Goal: Task Accomplishment & Management: Complete application form

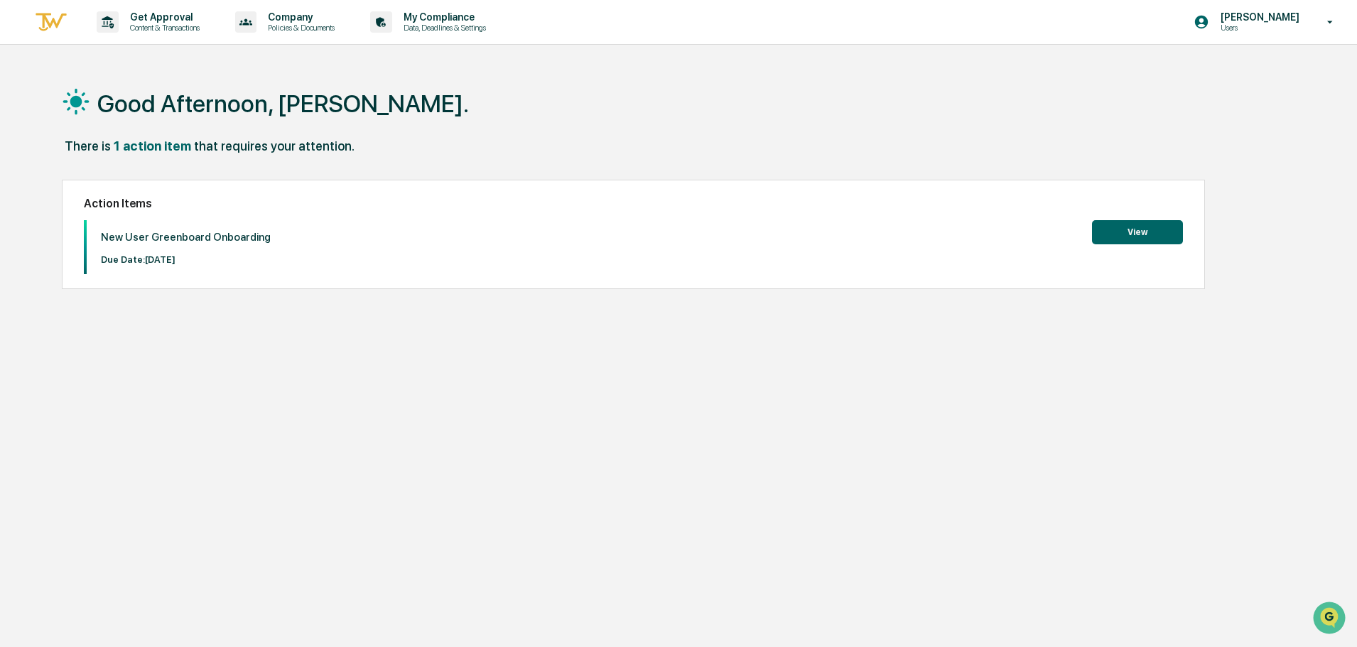
click at [1134, 237] on button "View" at bounding box center [1137, 232] width 91 height 24
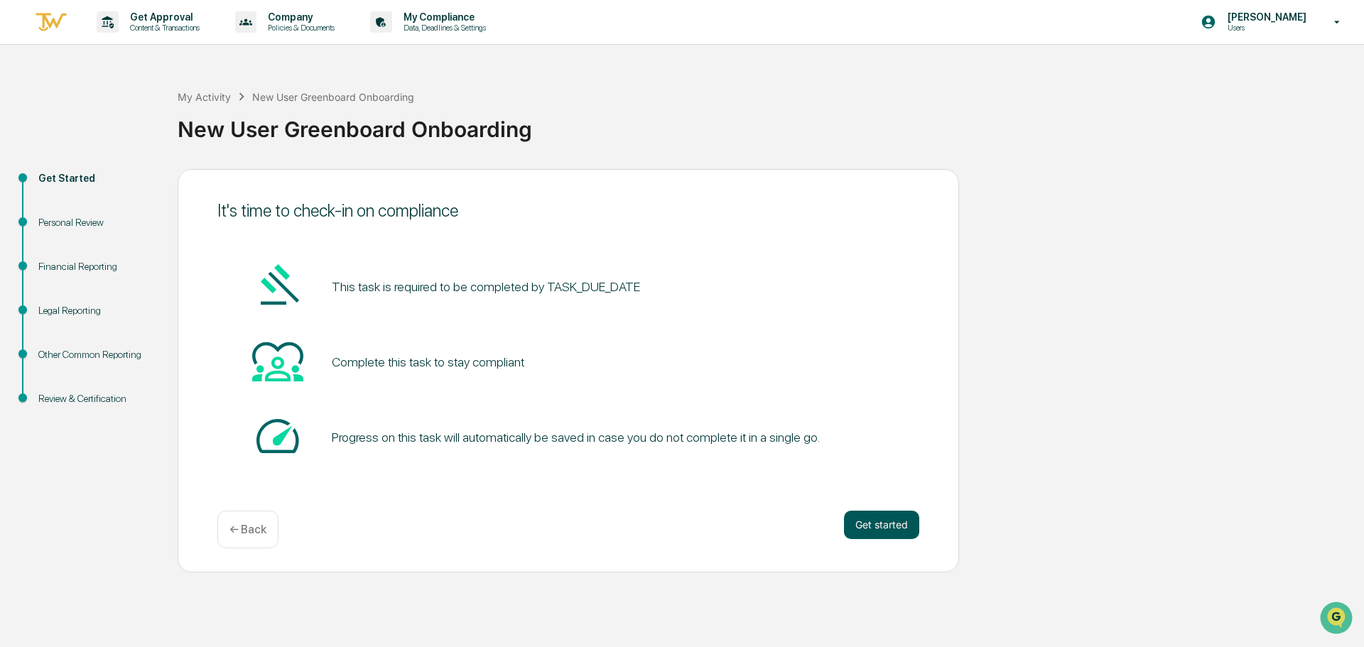
click at [897, 512] on button "Get started" at bounding box center [881, 525] width 75 height 28
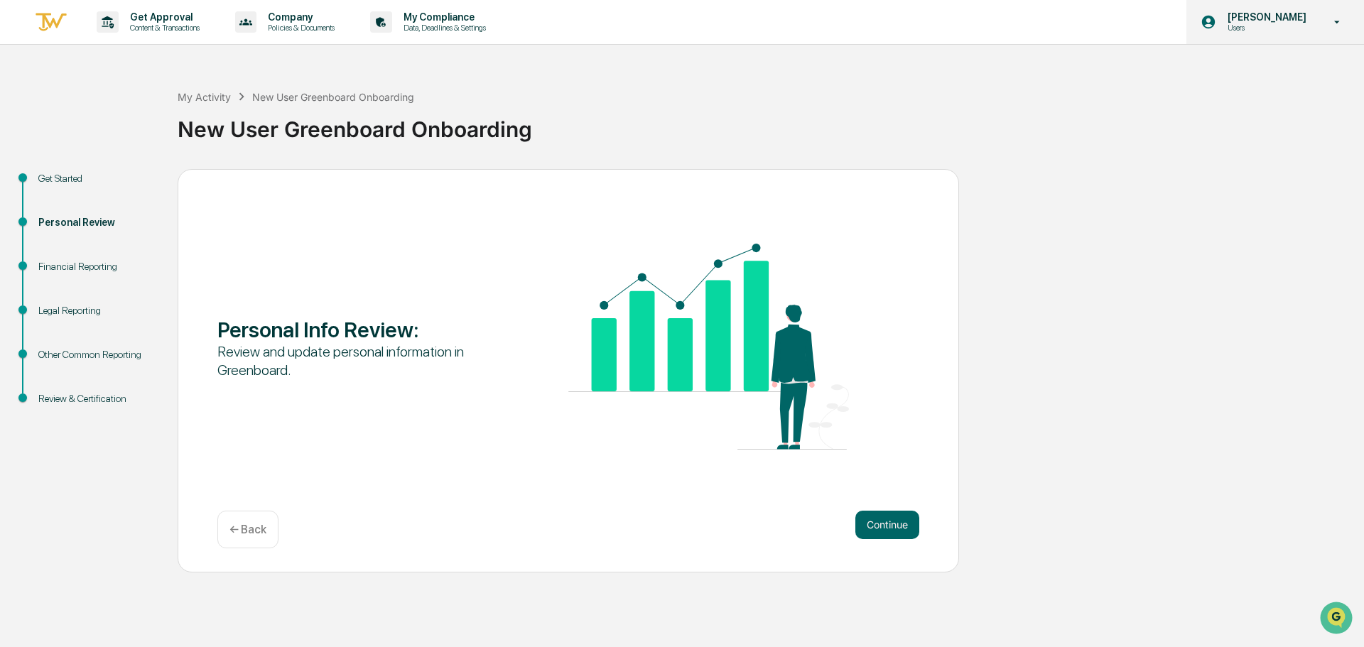
click at [1281, 18] on p "[PERSON_NAME]" at bounding box center [1264, 16] width 97 height 11
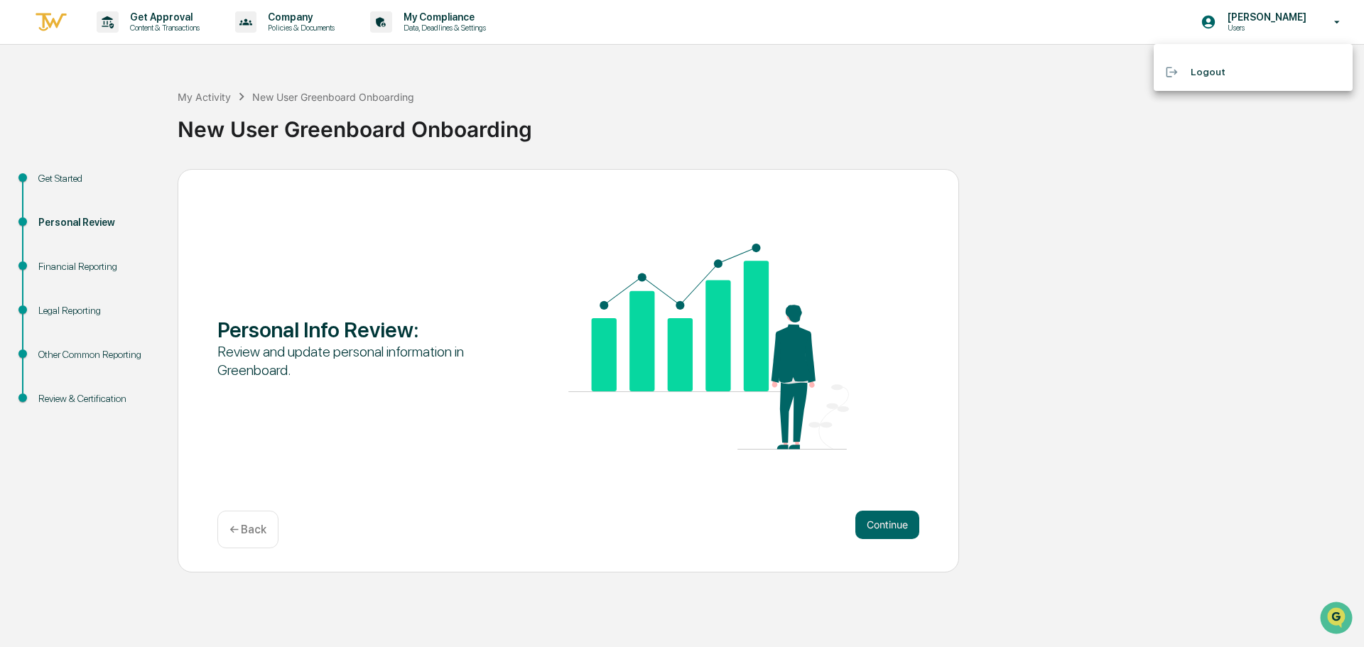
drag, startPoint x: 1124, startPoint y: 267, endPoint x: 1038, endPoint y: 358, distance: 125.1
click at [1120, 271] on div at bounding box center [682, 323] width 1364 height 647
click at [892, 519] on button "Continue" at bounding box center [887, 525] width 64 height 28
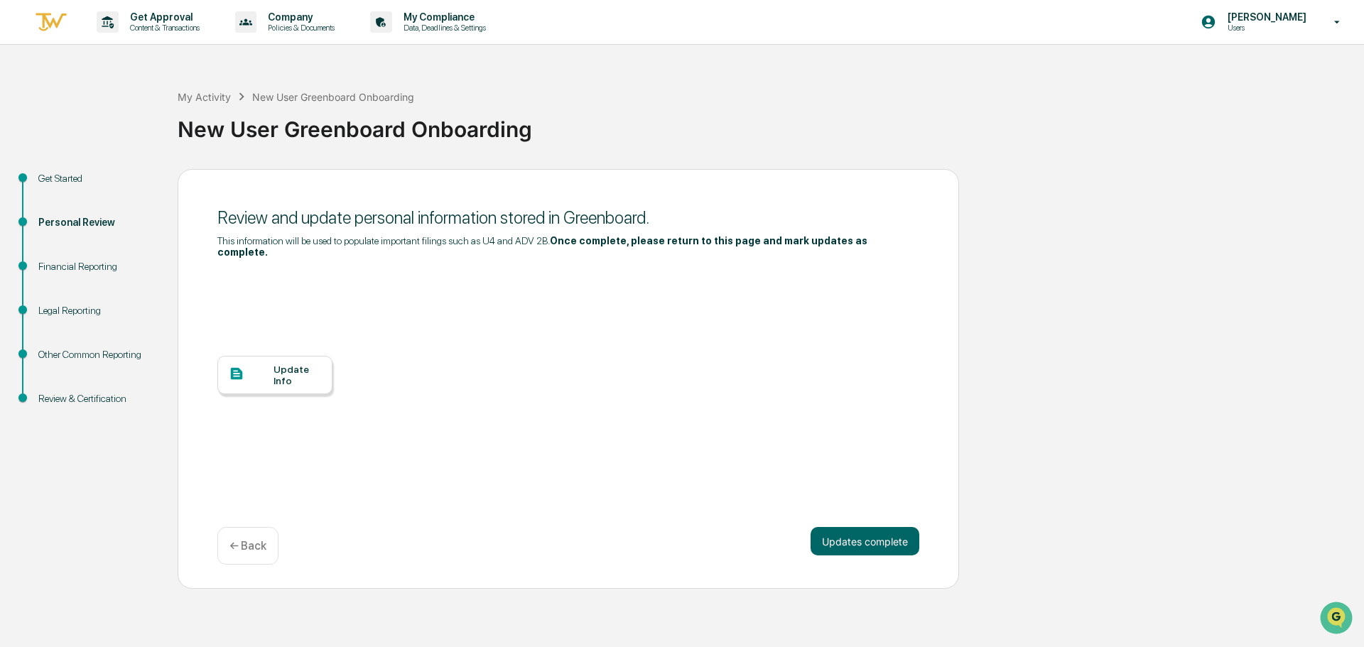
click at [278, 364] on div "Update Info" at bounding box center [297, 375] width 48 height 23
click at [457, 460] on div "Update Info" at bounding box center [568, 386] width 702 height 256
click at [898, 527] on button "Updates complete" at bounding box center [865, 541] width 109 height 28
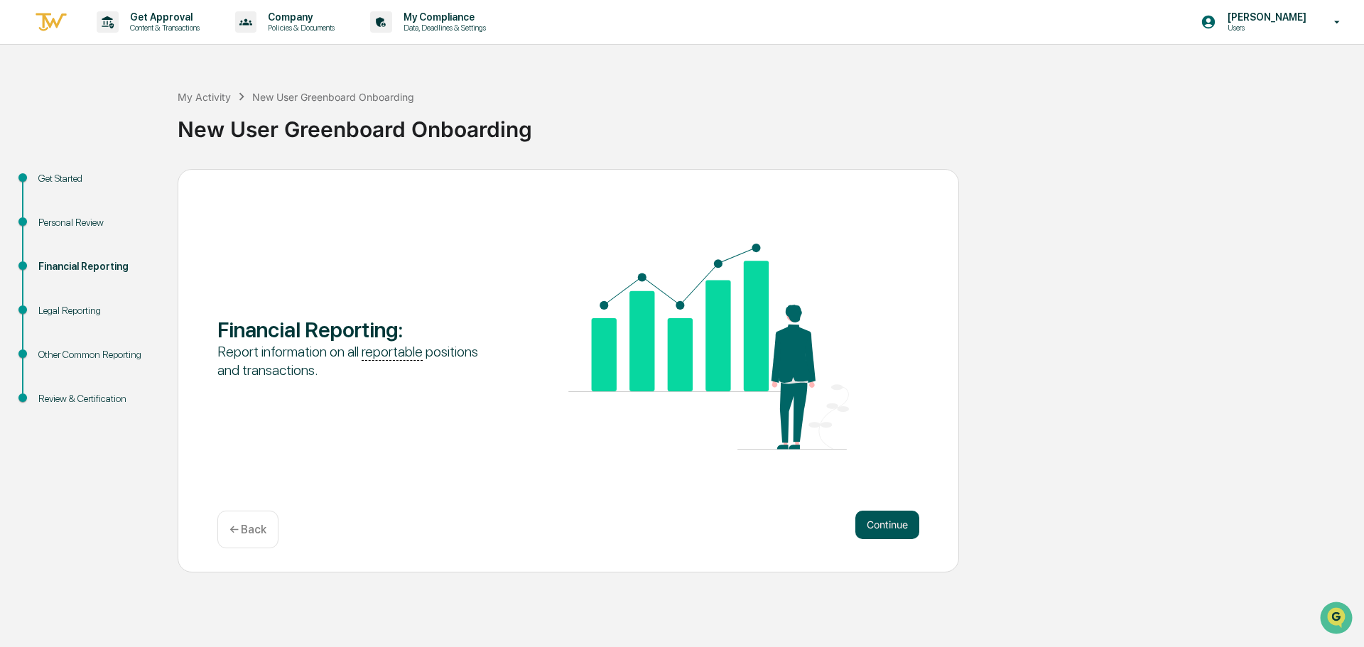
click at [882, 520] on button "Continue" at bounding box center [887, 525] width 64 height 28
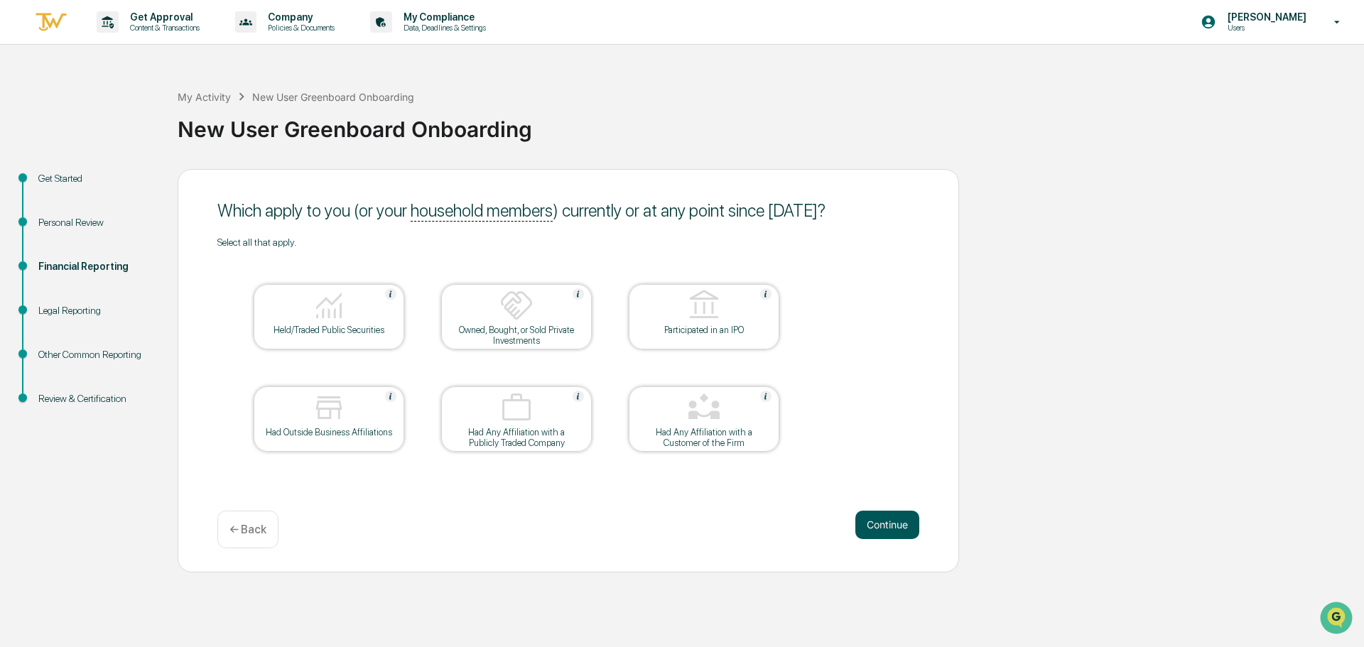
click at [879, 514] on button "Continue" at bounding box center [887, 525] width 64 height 28
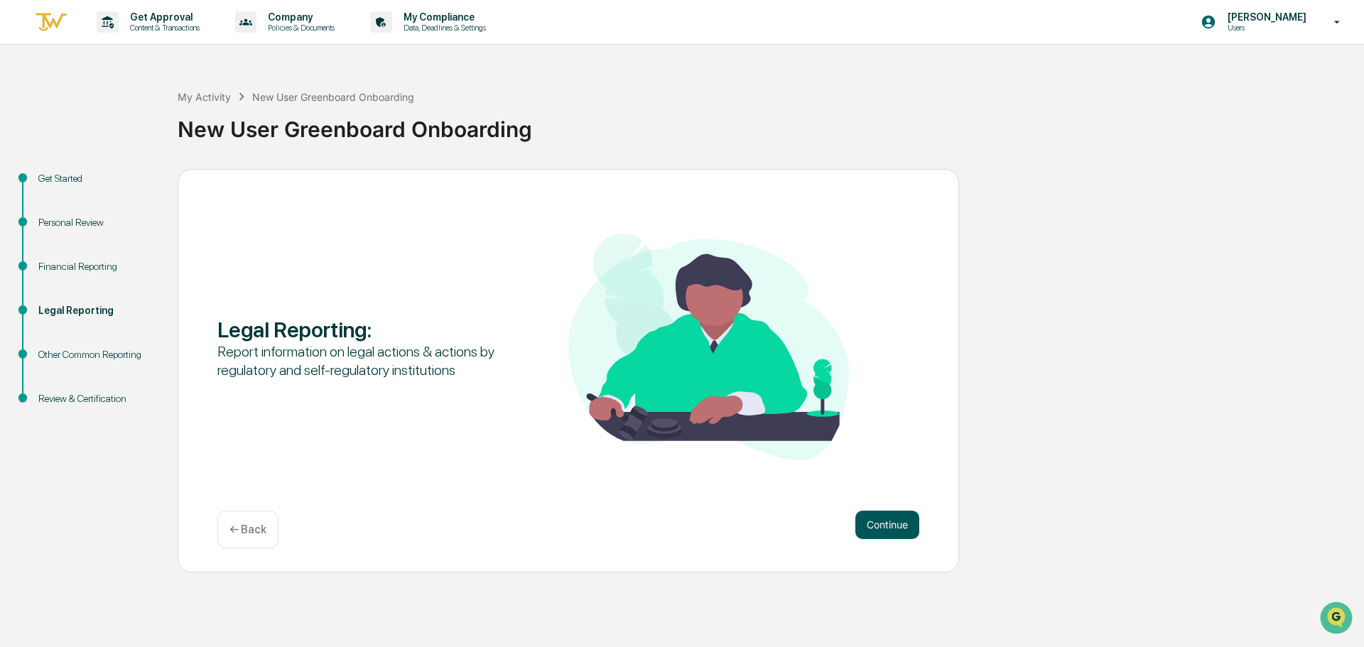
click at [875, 521] on button "Continue" at bounding box center [887, 525] width 64 height 28
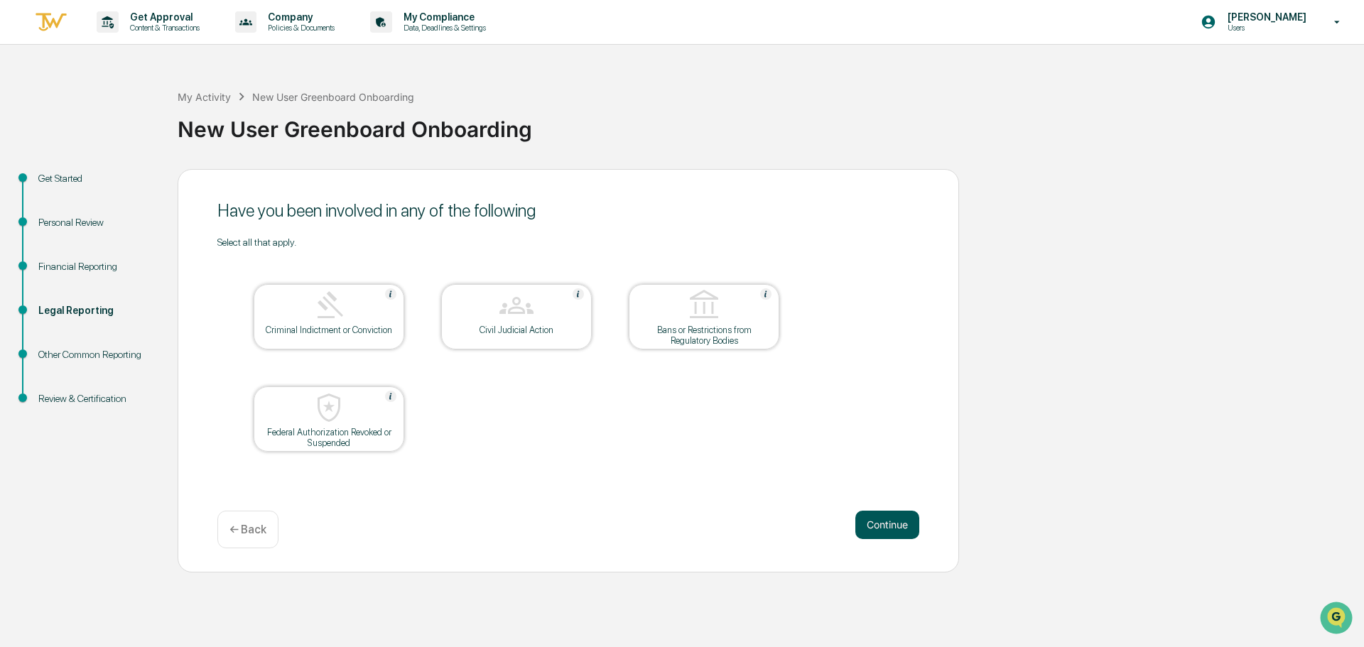
click at [885, 514] on button "Continue" at bounding box center [887, 525] width 64 height 28
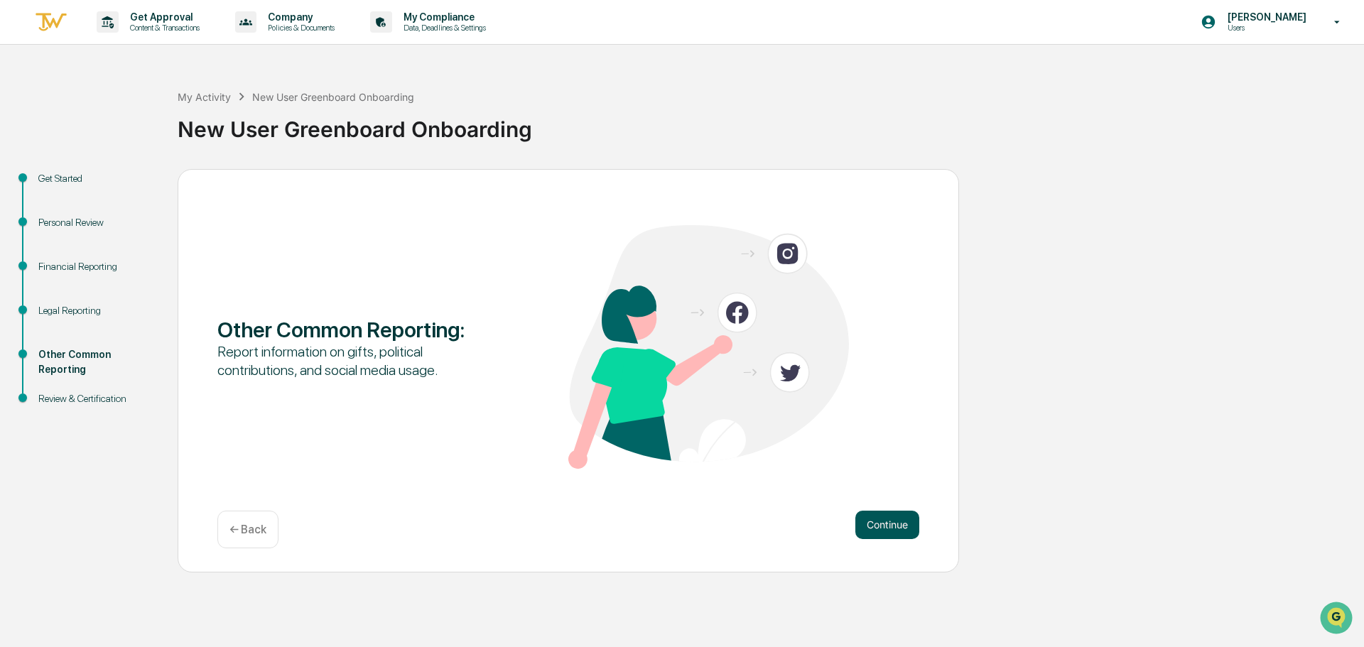
click at [887, 514] on button "Continue" at bounding box center [887, 525] width 64 height 28
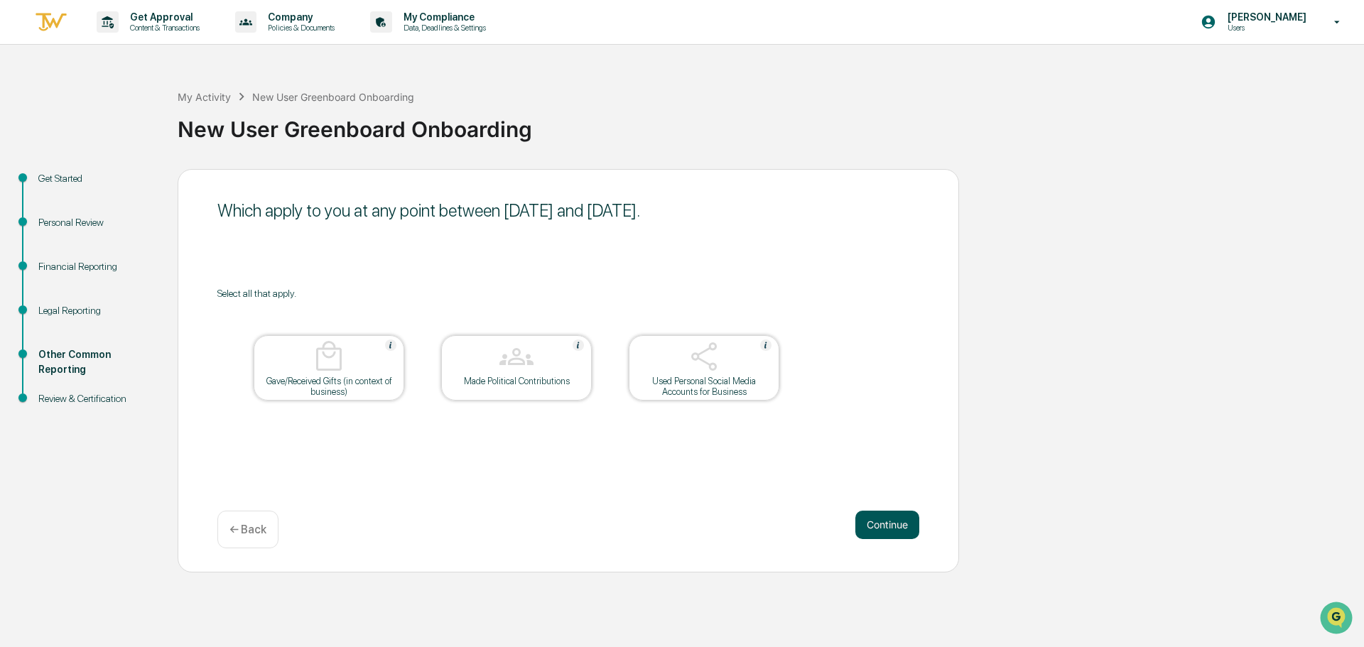
click at [885, 516] on button "Continue" at bounding box center [887, 525] width 64 height 28
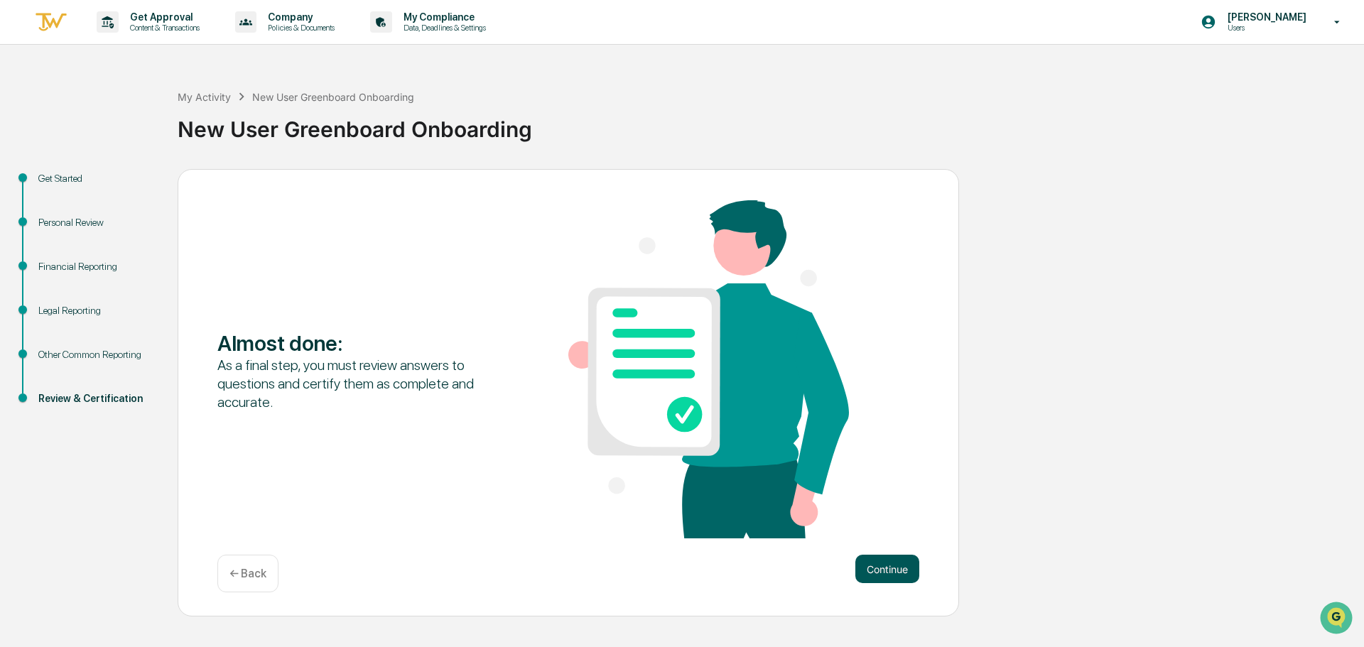
click at [894, 564] on button "Continue" at bounding box center [887, 569] width 64 height 28
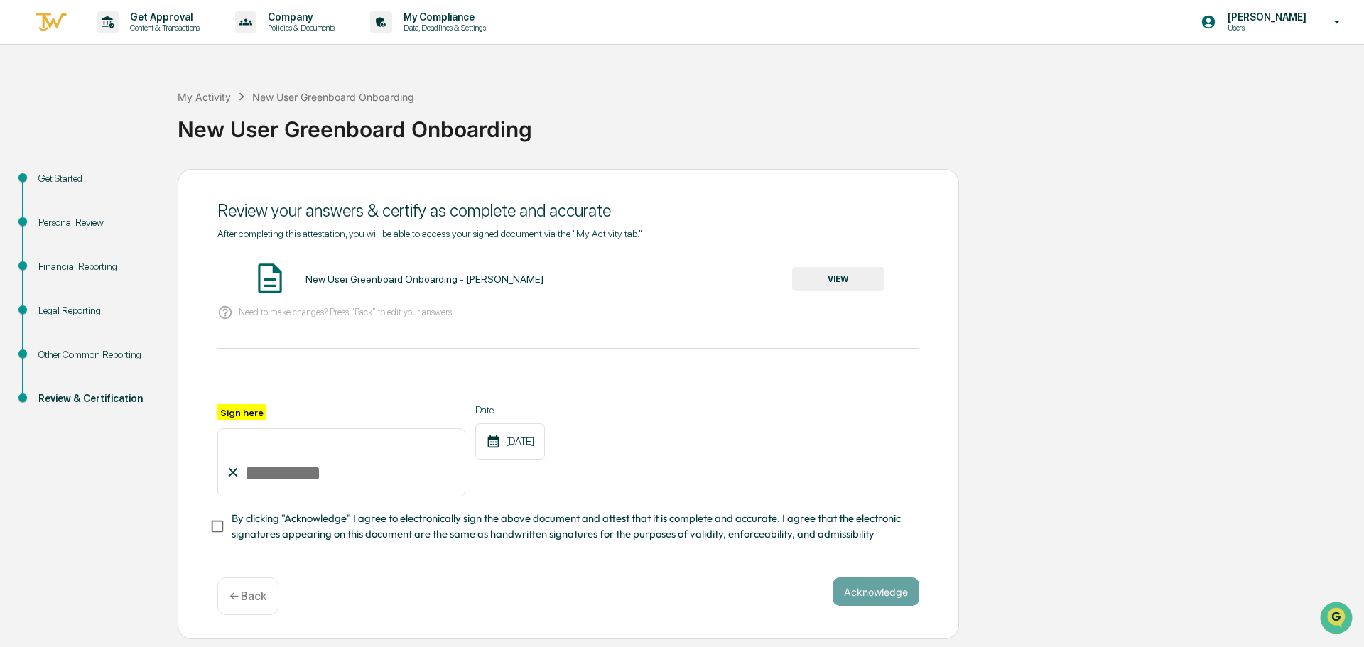
click at [64, 175] on div "Get Started" at bounding box center [96, 178] width 116 height 15
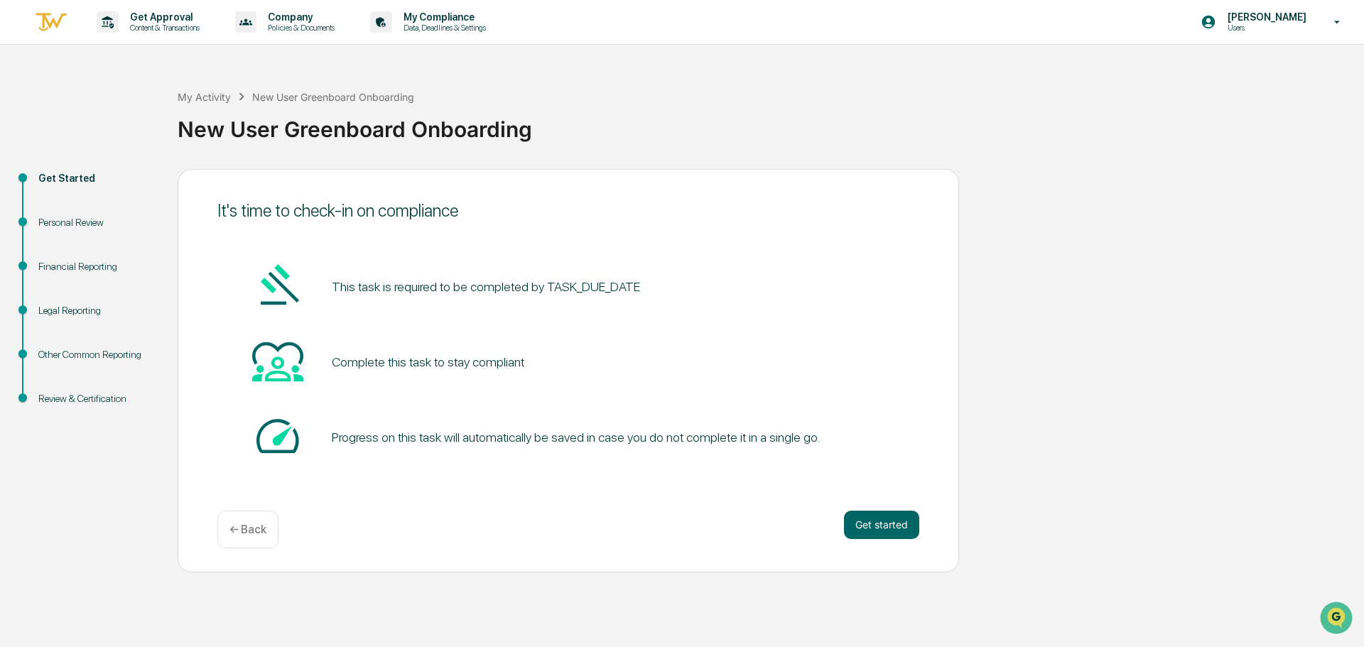
click at [76, 219] on div "Personal Review" at bounding box center [96, 222] width 116 height 15
click at [877, 506] on div "It's time to check-in on compliance This task is required to be completed by TA…" at bounding box center [568, 370] width 781 height 403
click at [889, 529] on button "Get started" at bounding box center [881, 525] width 75 height 28
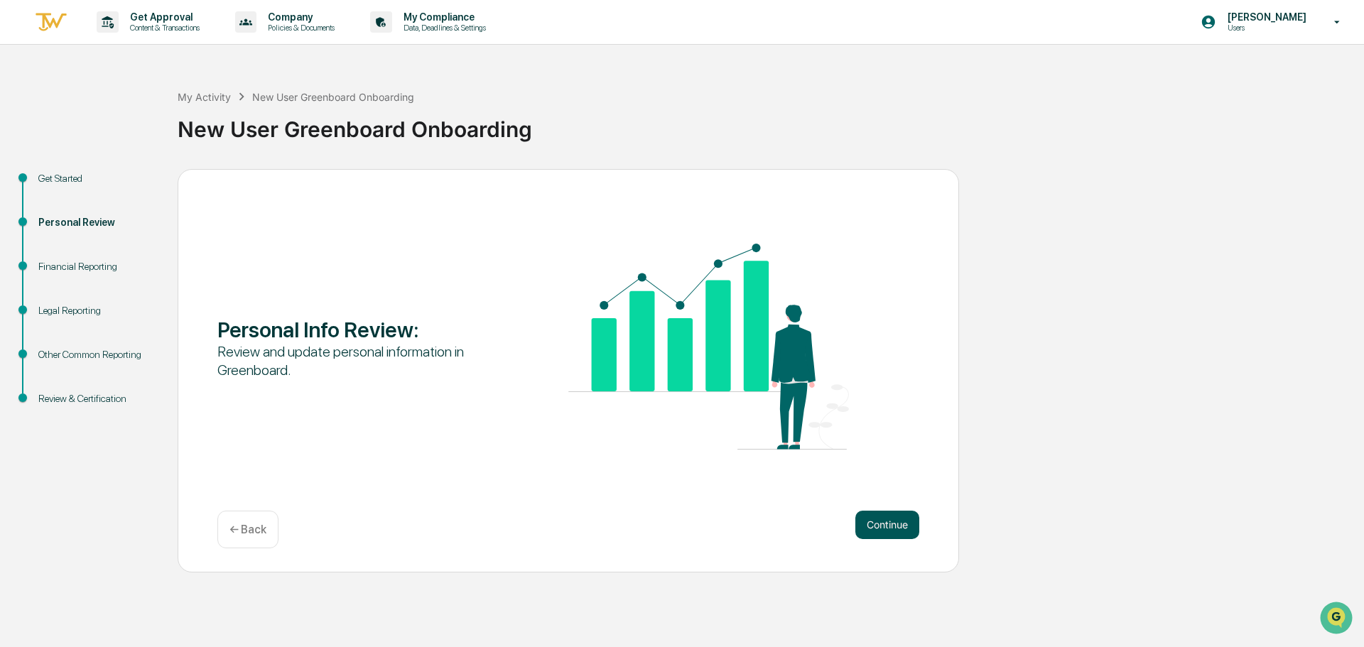
click at [884, 524] on button "Continue" at bounding box center [887, 525] width 64 height 28
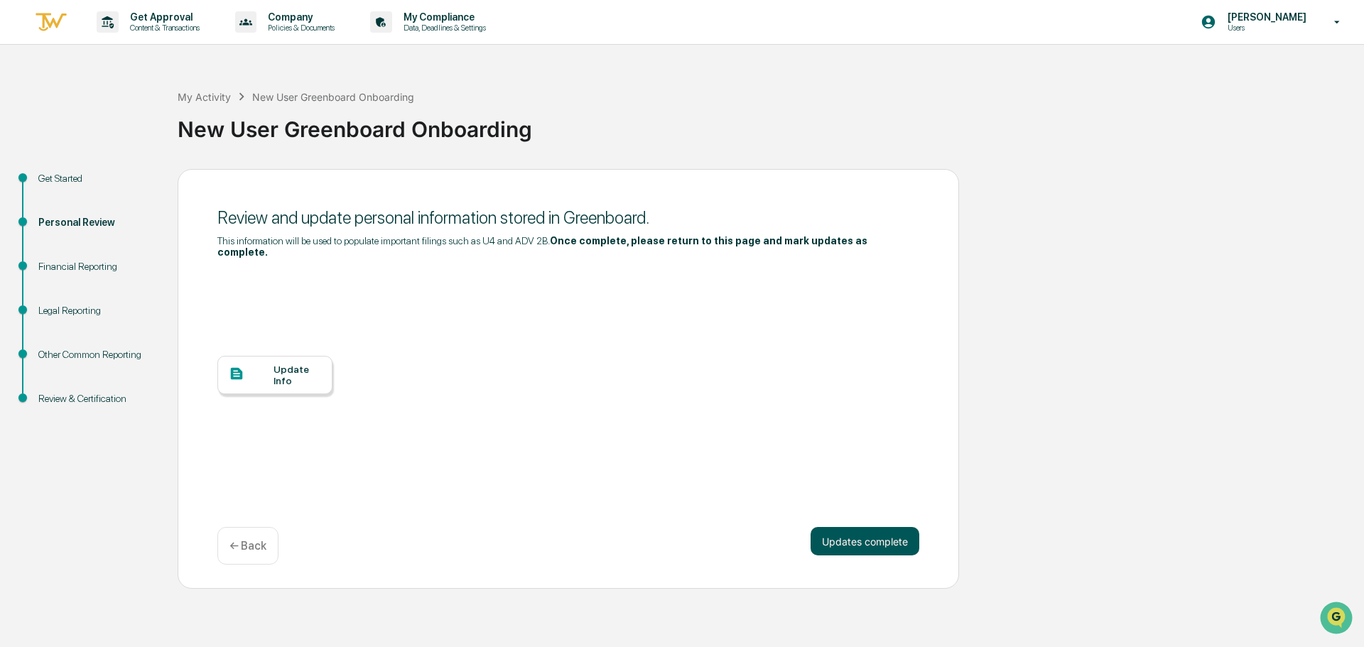
click at [886, 527] on button "Updates complete" at bounding box center [865, 541] width 109 height 28
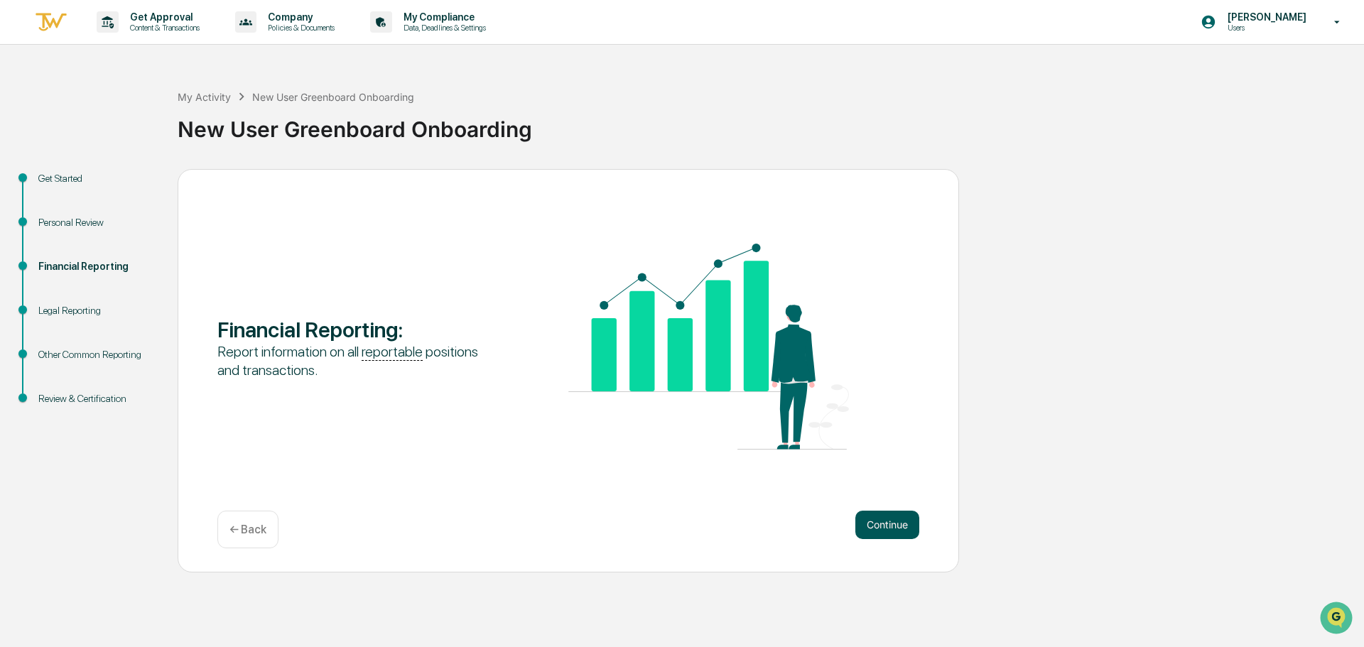
click at [890, 517] on button "Continue" at bounding box center [887, 525] width 64 height 28
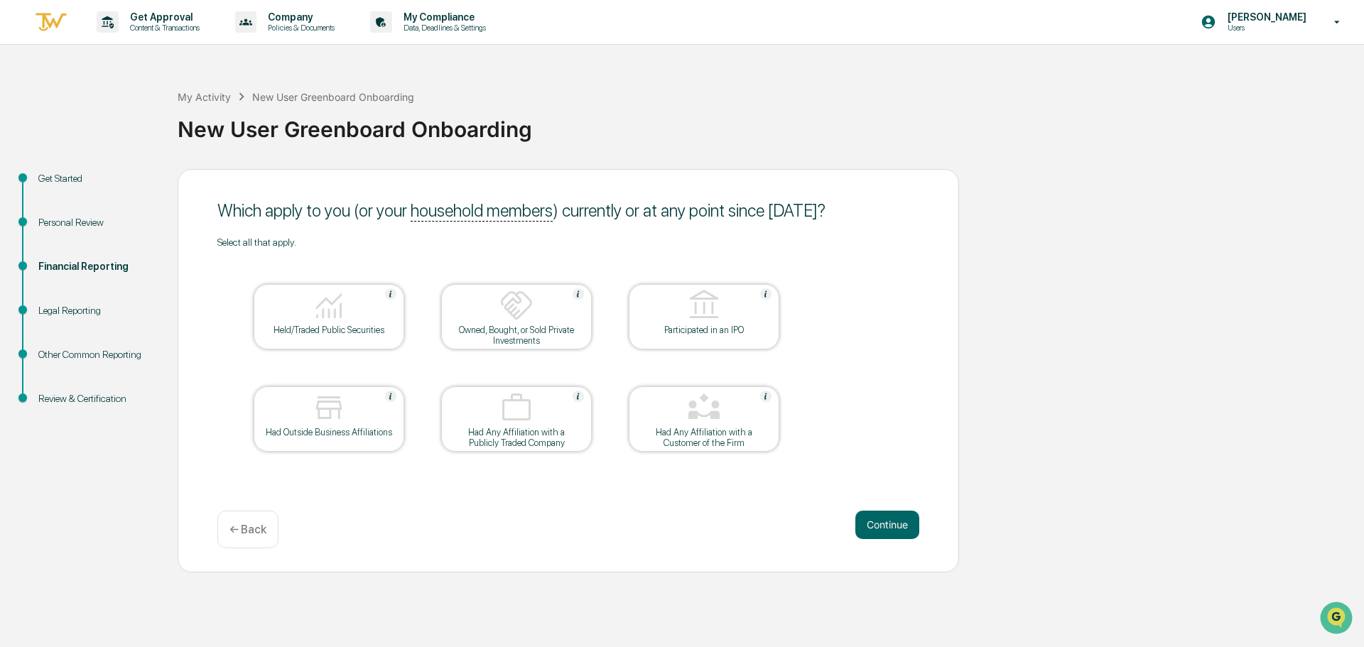
click at [352, 414] on div at bounding box center [329, 409] width 142 height 36
click at [884, 521] on button "Continue" at bounding box center [887, 525] width 64 height 28
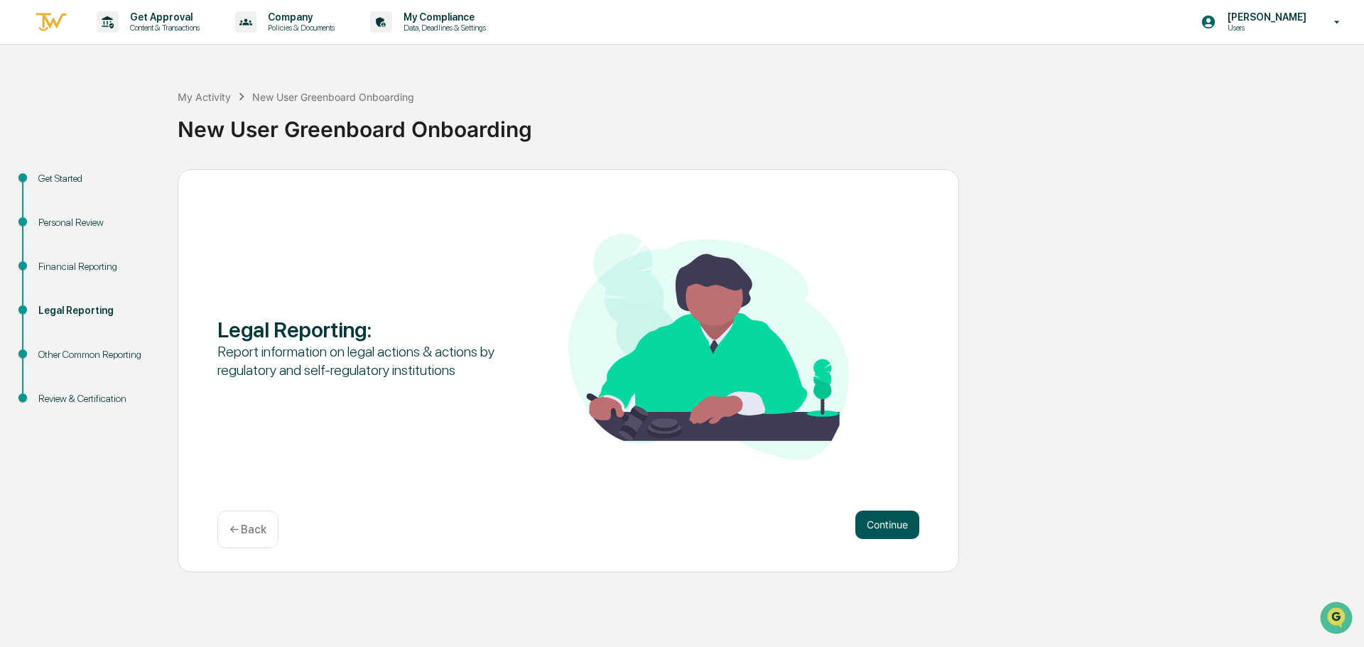
click at [889, 517] on button "Continue" at bounding box center [887, 525] width 64 height 28
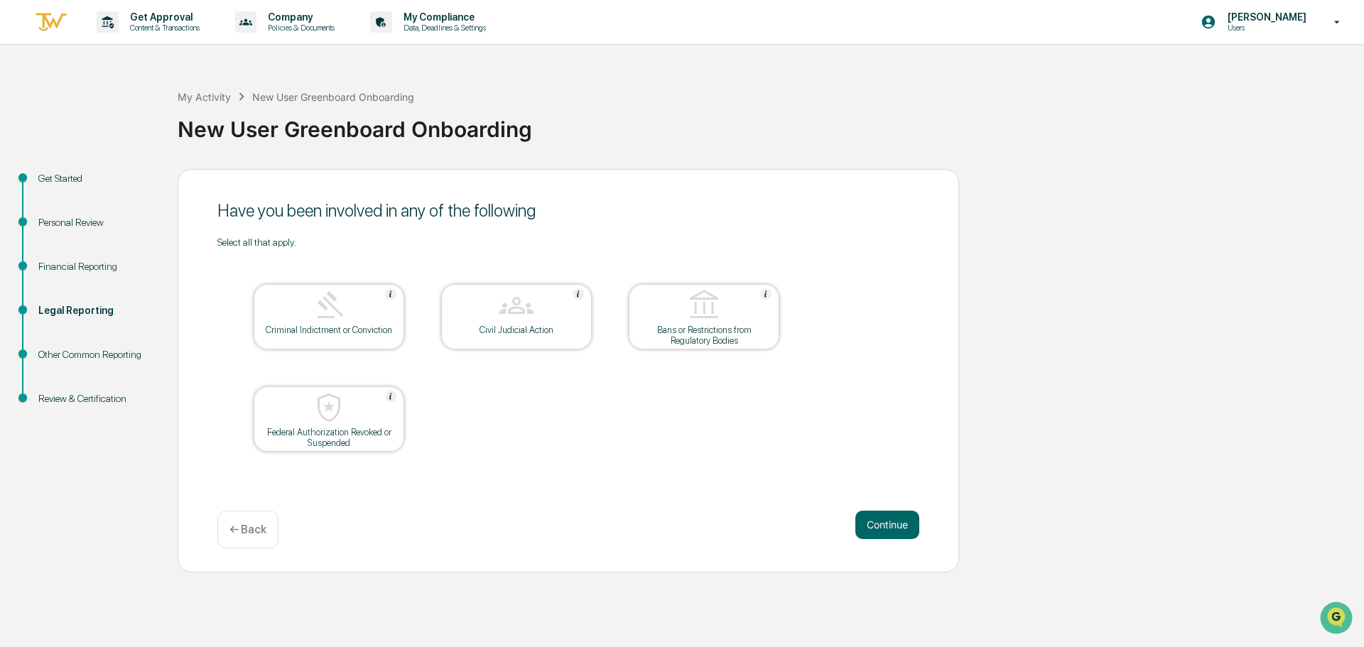
click at [889, 517] on button "Continue" at bounding box center [887, 525] width 64 height 28
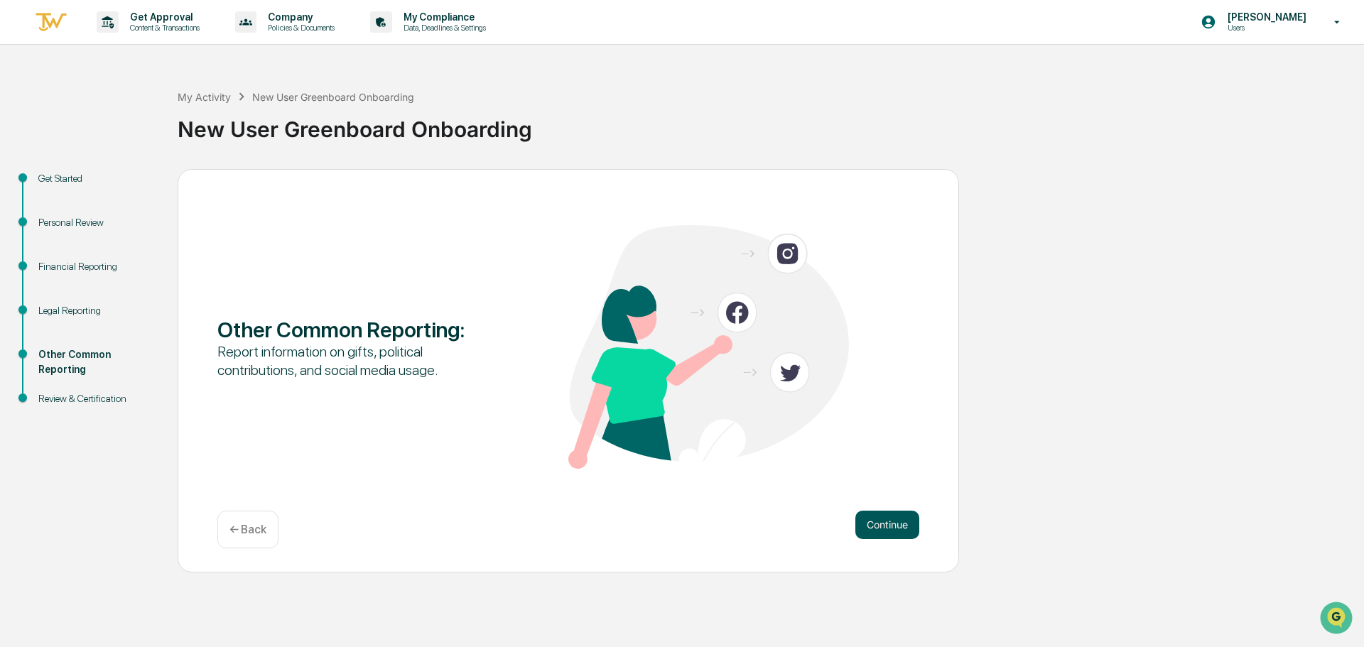
click at [892, 519] on button "Continue" at bounding box center [887, 525] width 64 height 28
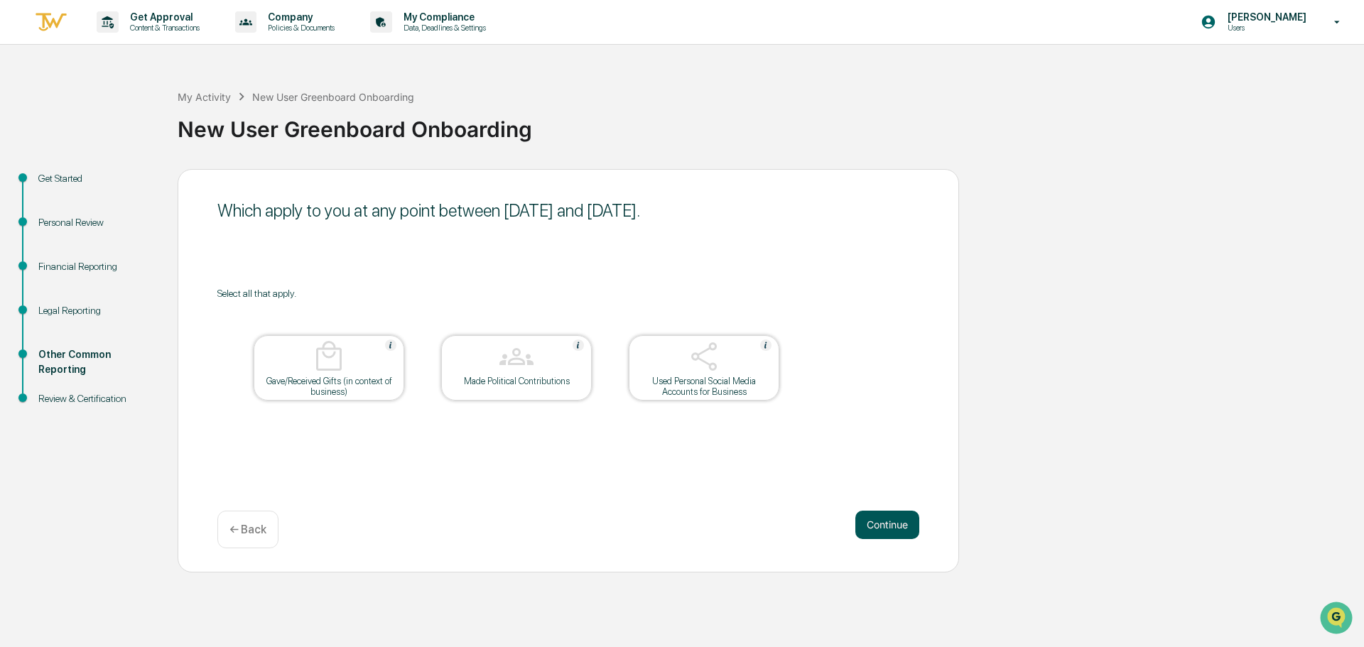
click at [893, 516] on button "Continue" at bounding box center [887, 525] width 64 height 28
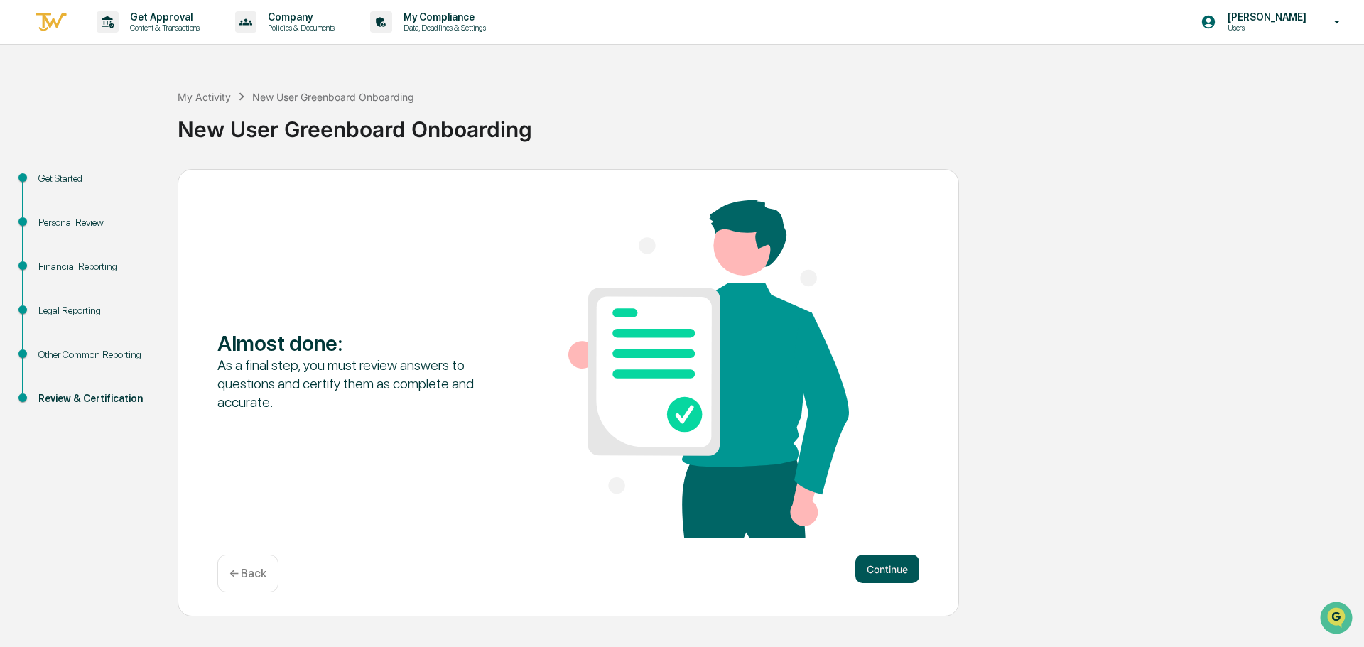
click at [887, 559] on button "Continue" at bounding box center [887, 569] width 64 height 28
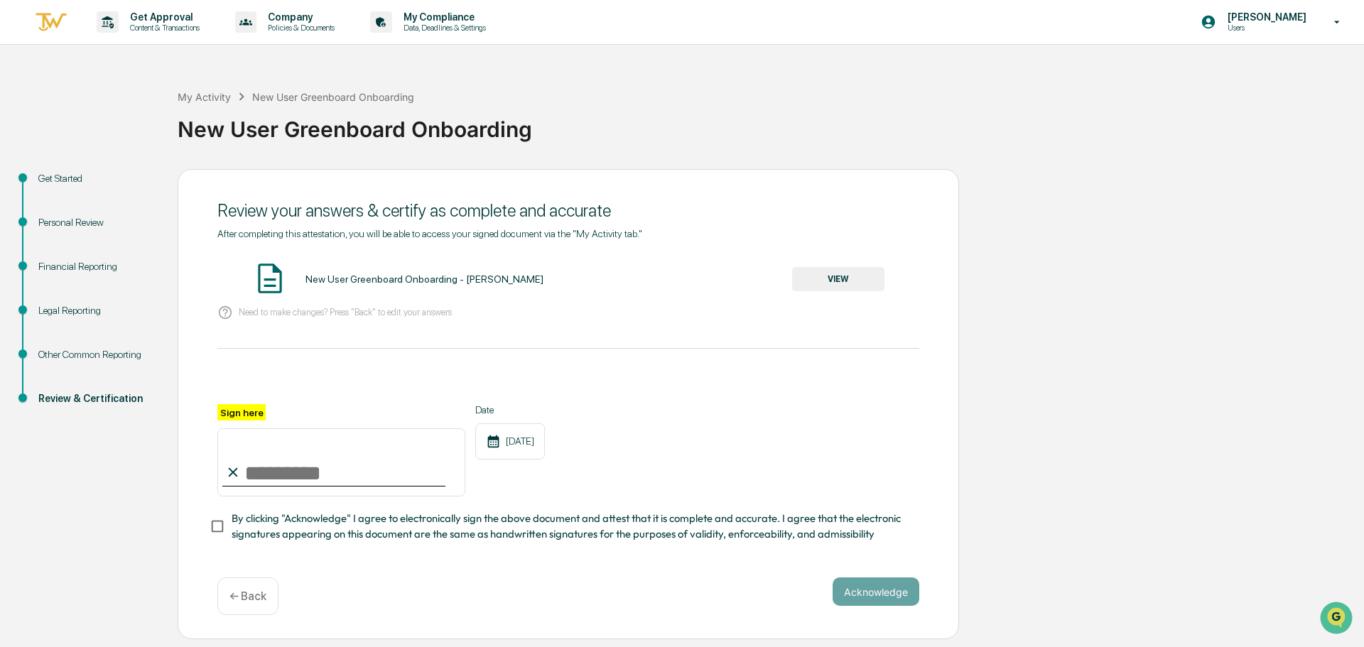
click at [300, 472] on input "Sign here" at bounding box center [341, 462] width 248 height 68
type input "**********"
click at [884, 595] on button "Acknowledge" at bounding box center [876, 592] width 87 height 28
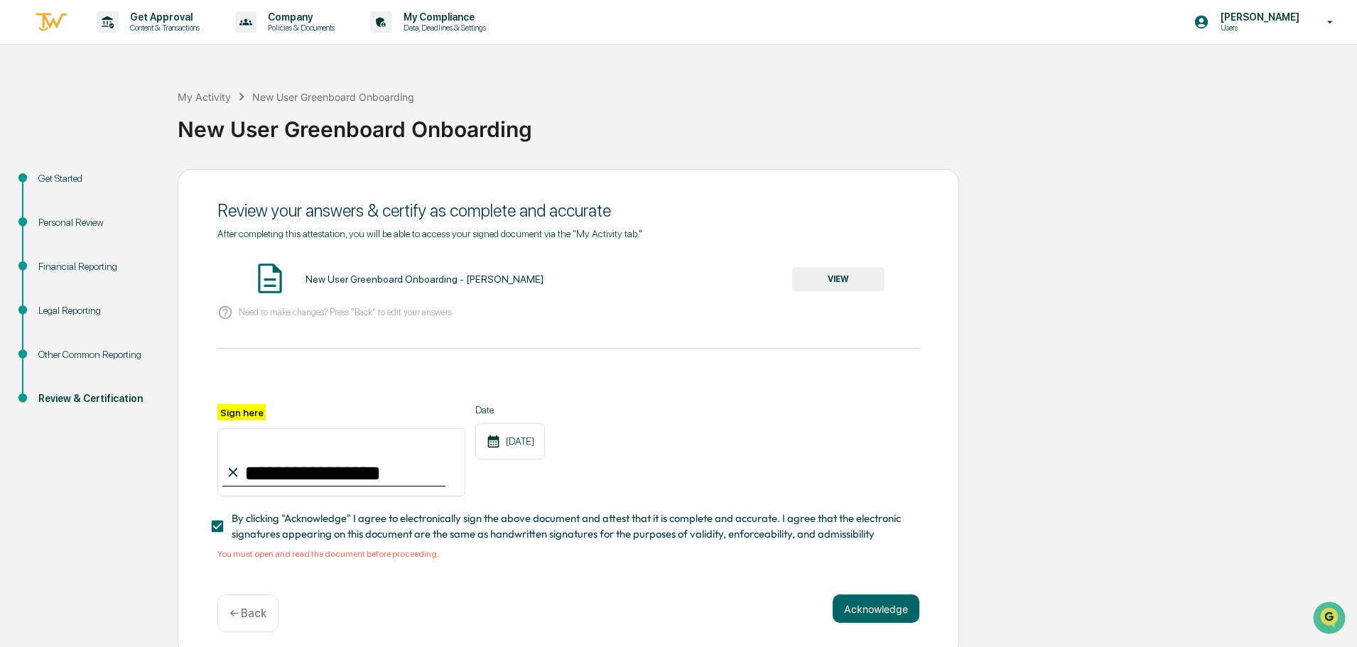
click at [847, 273] on button "VIEW" at bounding box center [838, 279] width 92 height 24
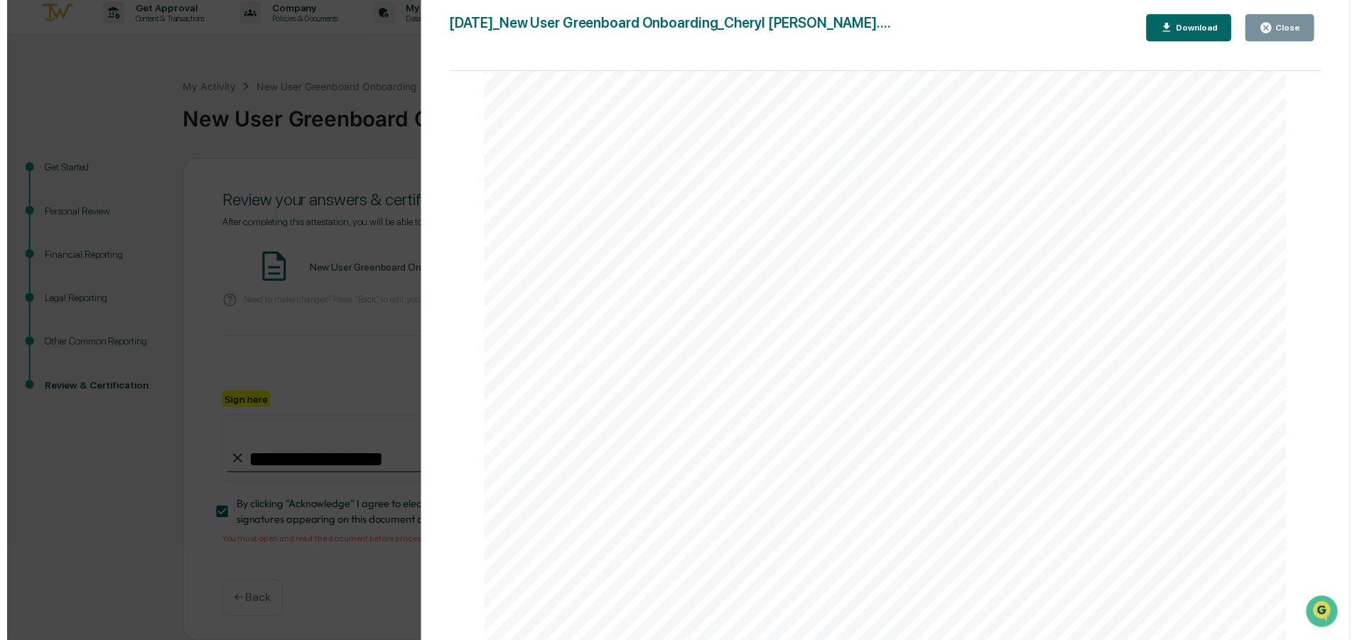
scroll to position [13, 0]
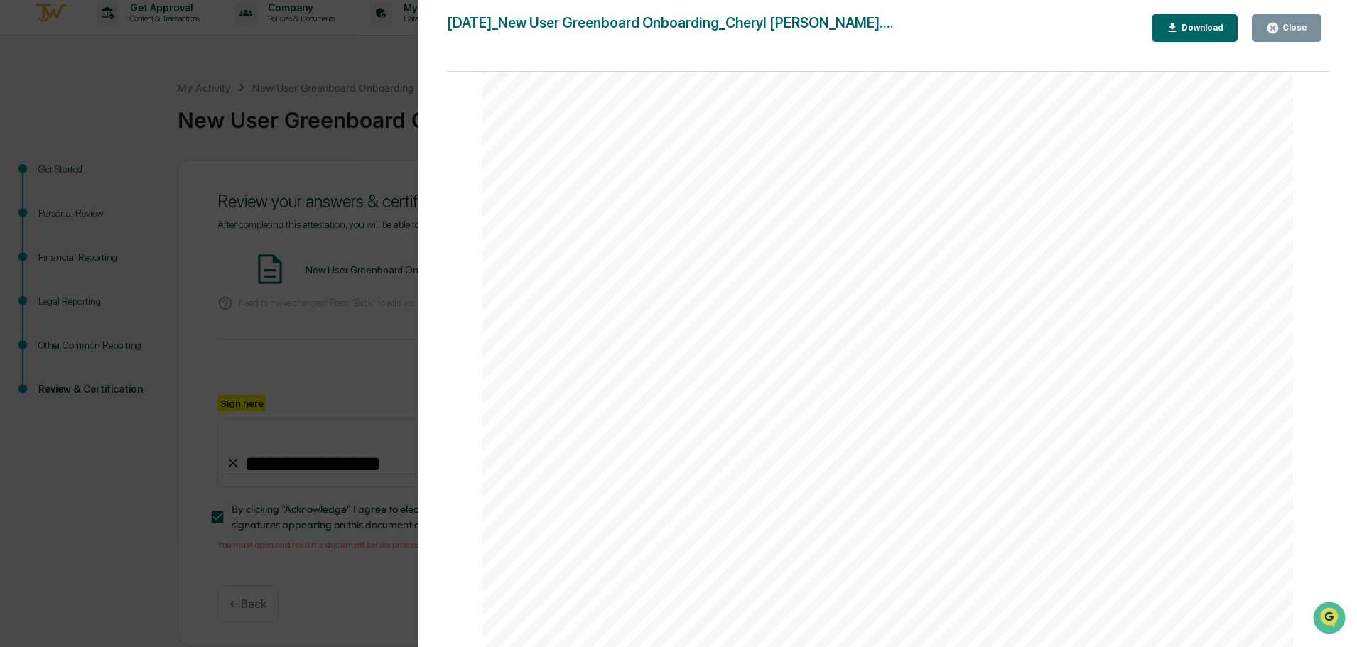
click at [1284, 30] on div "Close" at bounding box center [1293, 28] width 28 height 10
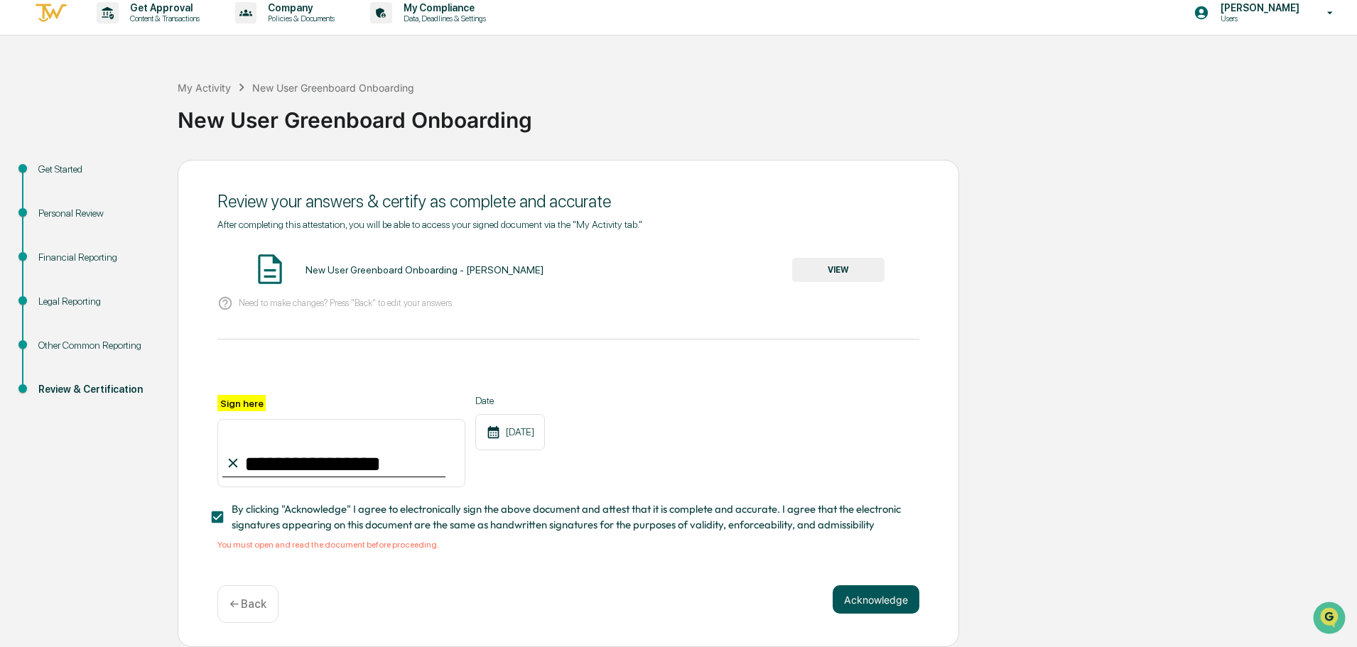
click at [868, 597] on button "Acknowledge" at bounding box center [876, 599] width 87 height 28
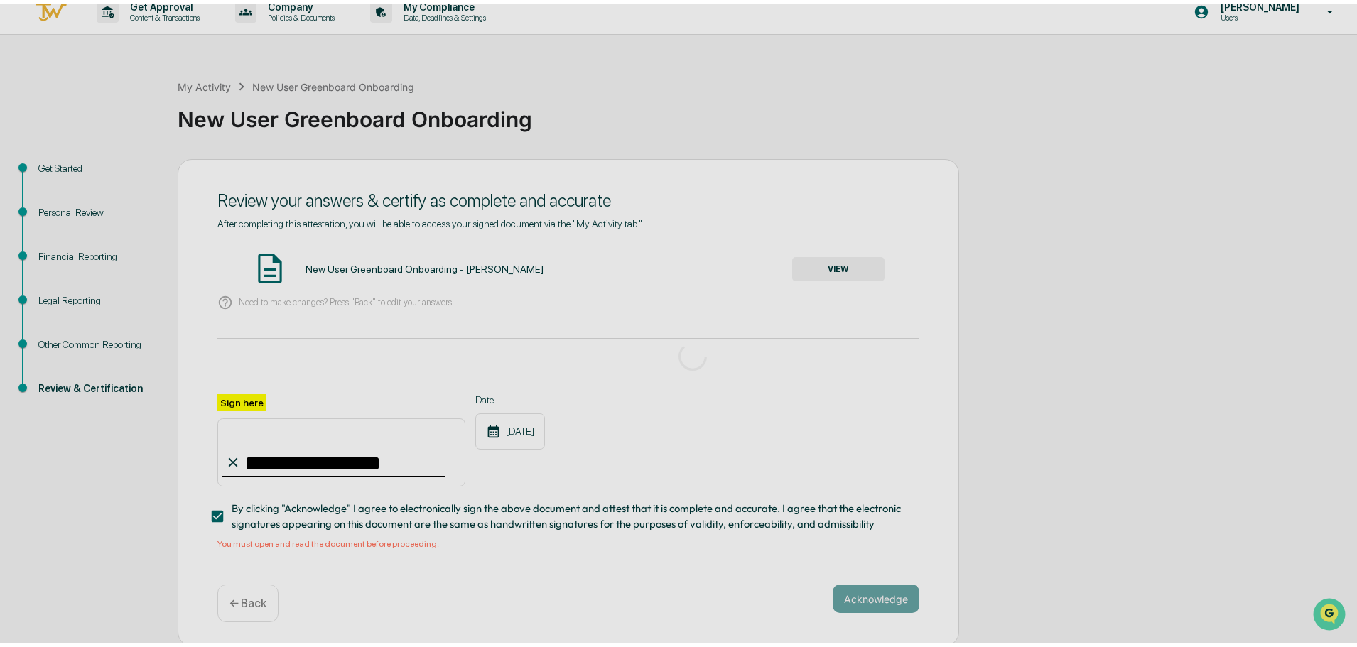
scroll to position [0, 0]
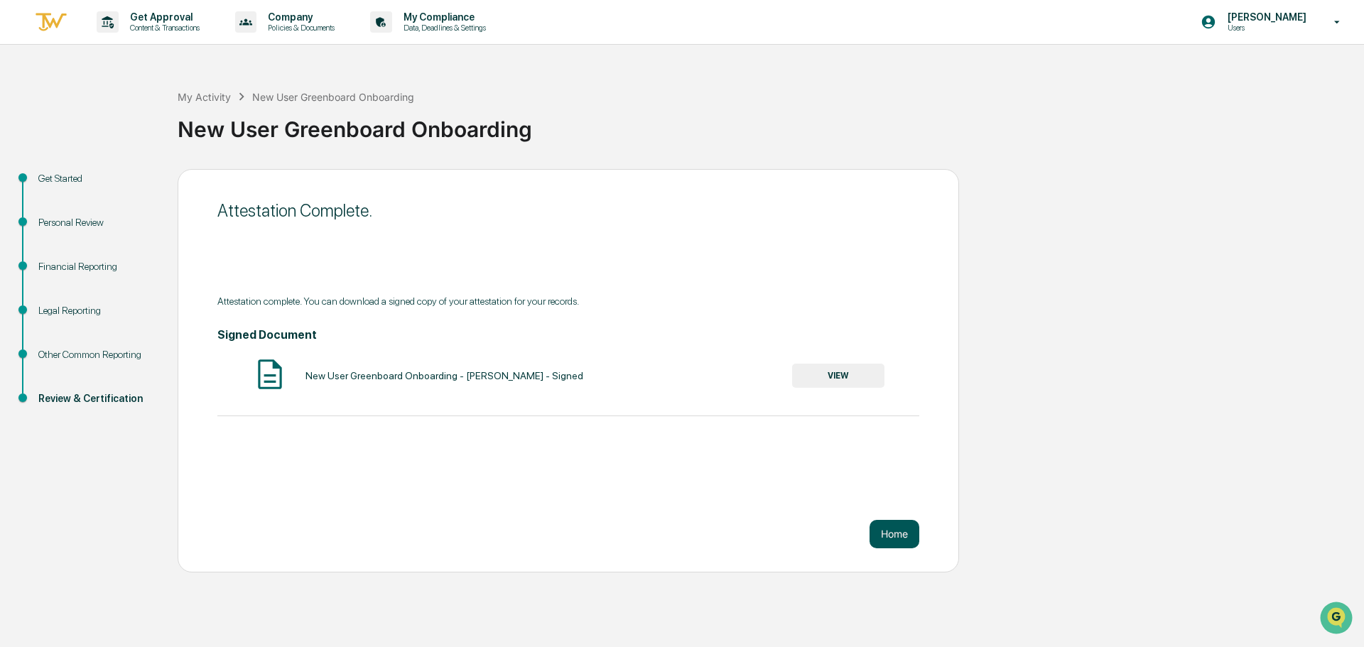
click at [899, 532] on button "Home" at bounding box center [894, 534] width 50 height 28
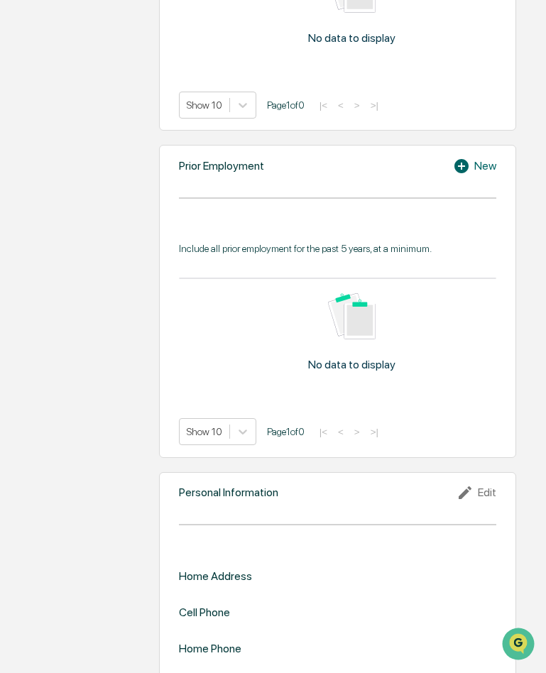
scroll to position [934, 0]
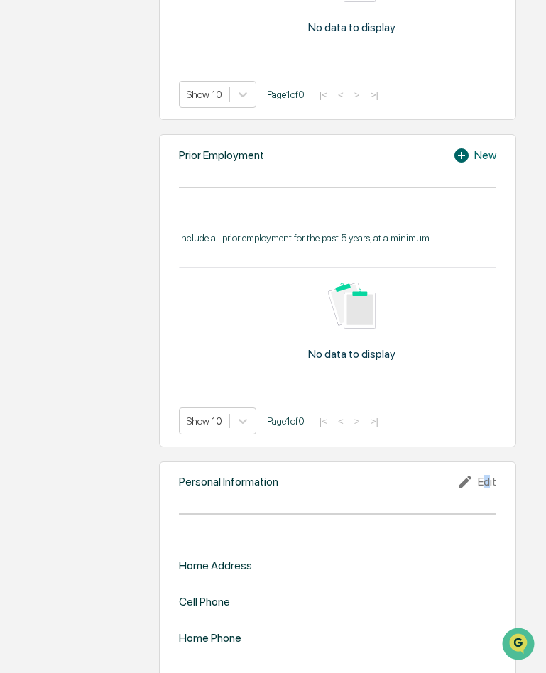
click at [488, 474] on div "Edit" at bounding box center [477, 482] width 40 height 17
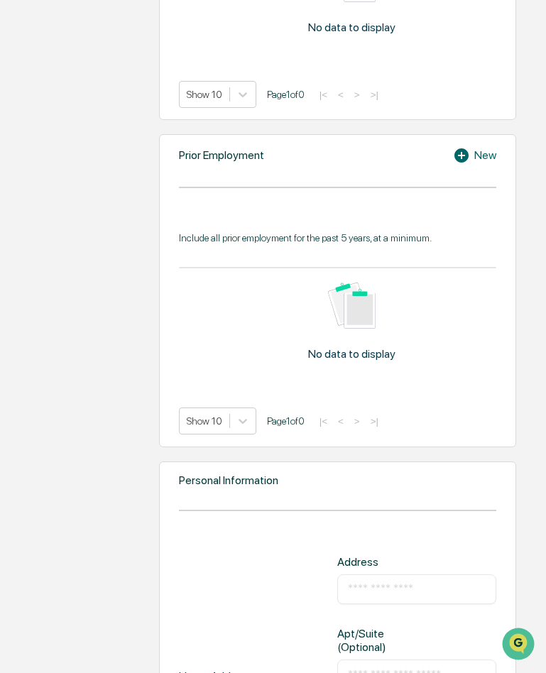
click at [393, 582] on input "text" at bounding box center [417, 589] width 138 height 14
type input "**********"
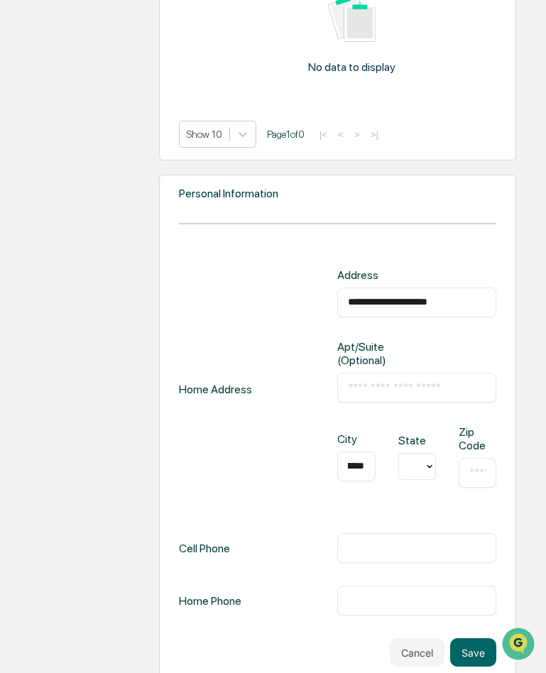
scroll to position [0, 61]
type input "**********"
type input "*"
click at [424, 572] on div "LA" at bounding box center [418, 571] width 38 height 28
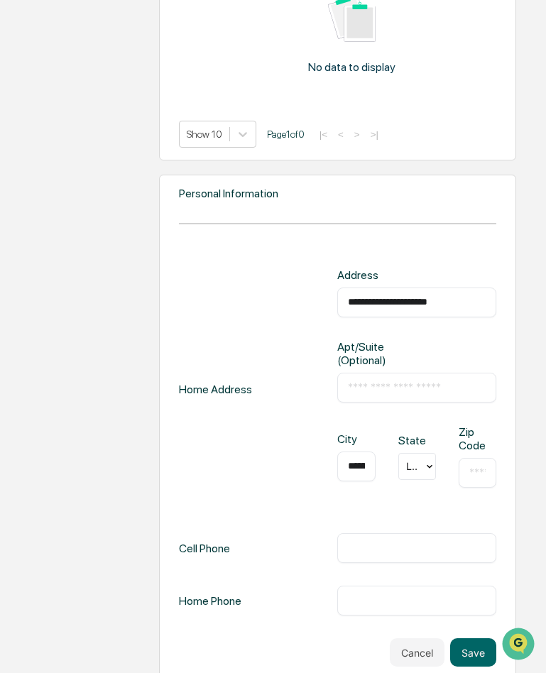
click at [472, 466] on input "text" at bounding box center [478, 473] width 16 height 14
type input "*****"
click at [399, 541] on input "text" at bounding box center [417, 548] width 138 height 14
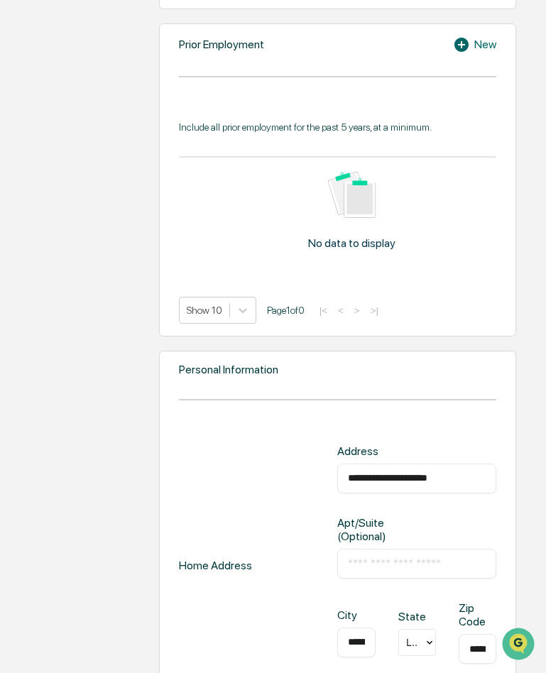
scroll to position [1221, 0]
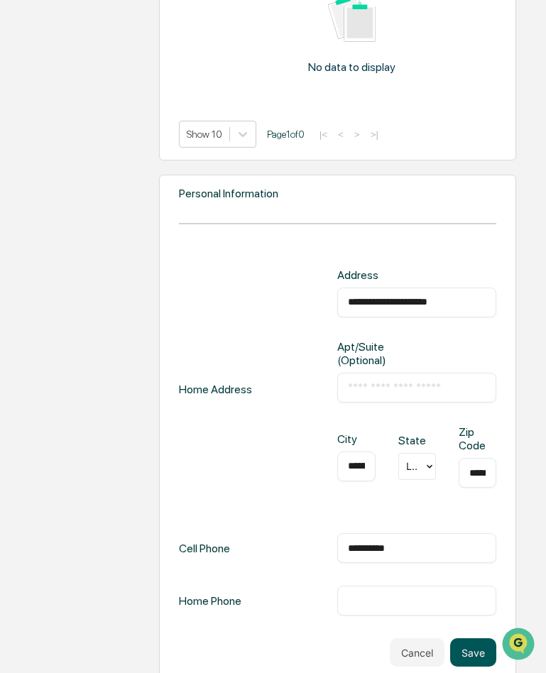
type input "**********"
click at [470, 640] on button "Save" at bounding box center [473, 653] width 46 height 28
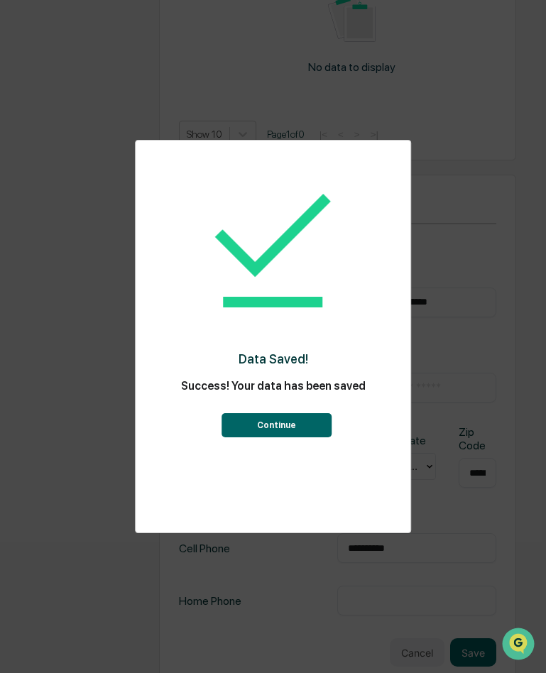
click at [478, 194] on div "Data Saved! Success! Your data has been saved Continue" at bounding box center [273, 336] width 546 height 673
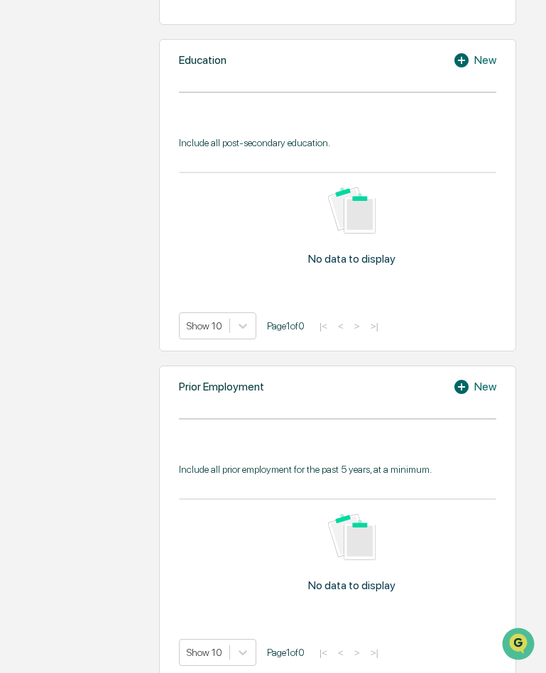
scroll to position [653, 0]
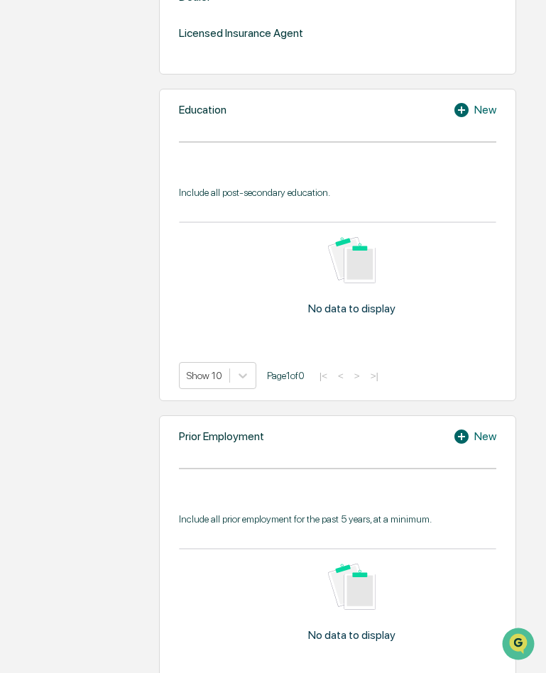
click at [465, 430] on icon at bounding box center [462, 437] width 14 height 14
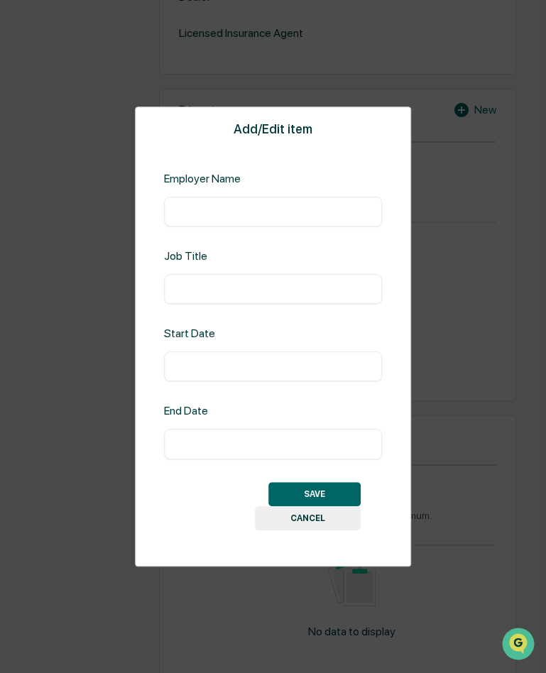
click at [239, 209] on input "text" at bounding box center [273, 212] width 197 height 14
click at [310, 511] on button "CANCEL" at bounding box center [308, 518] width 106 height 24
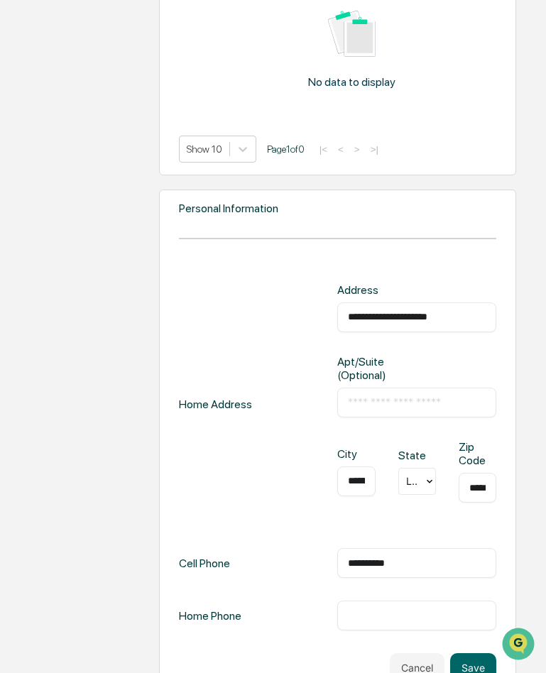
scroll to position [1221, 0]
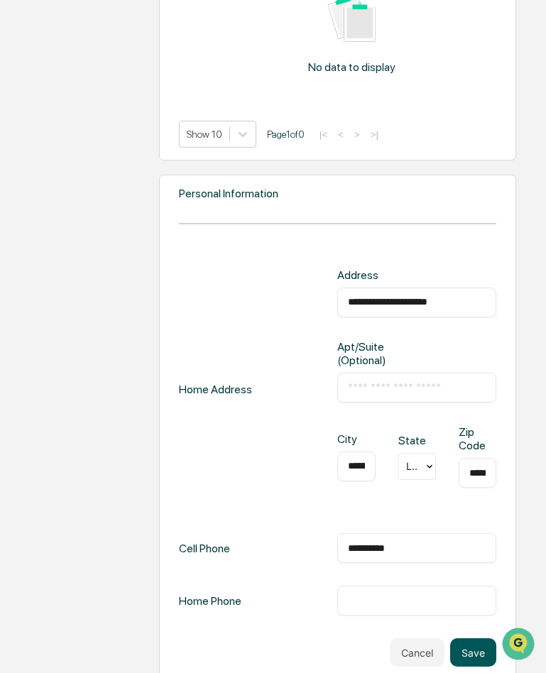
click at [482, 639] on button "Save" at bounding box center [473, 653] width 46 height 28
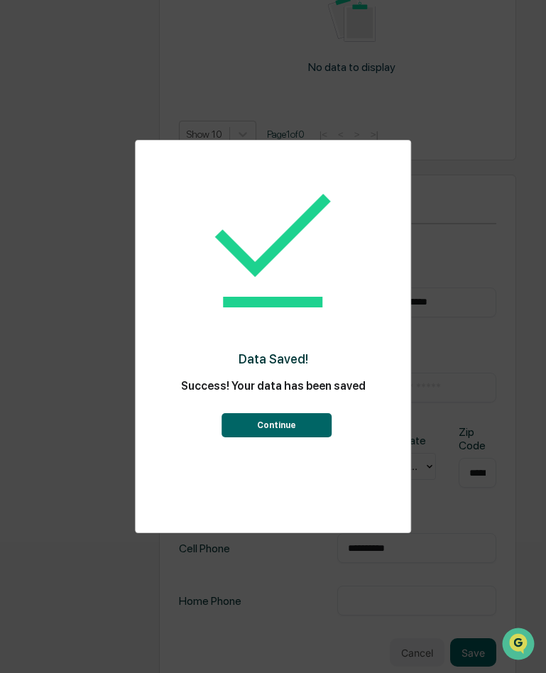
click at [278, 428] on button "Continue" at bounding box center [277, 425] width 110 height 24
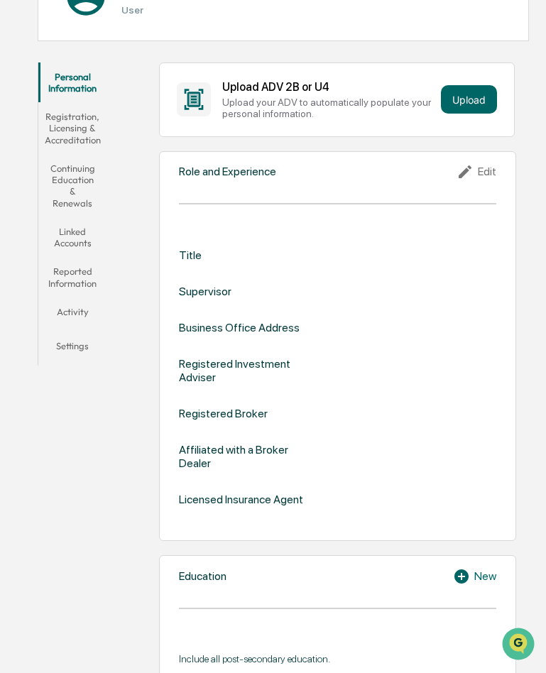
scroll to position [185, 0]
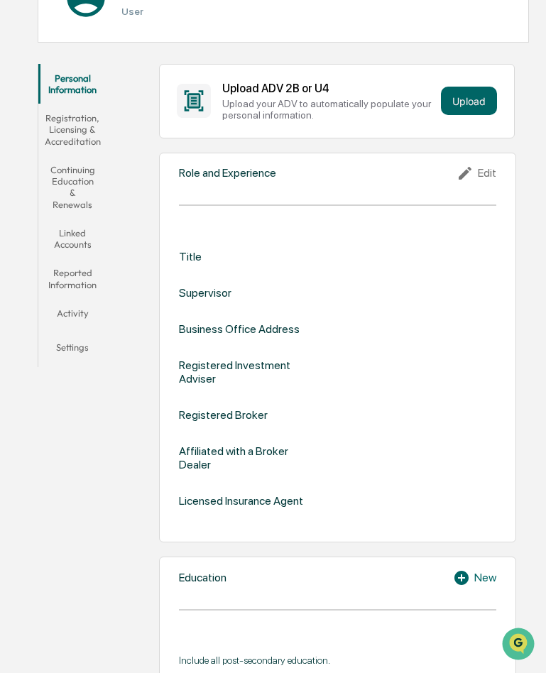
click at [485, 173] on div "Edit" at bounding box center [477, 173] width 40 height 17
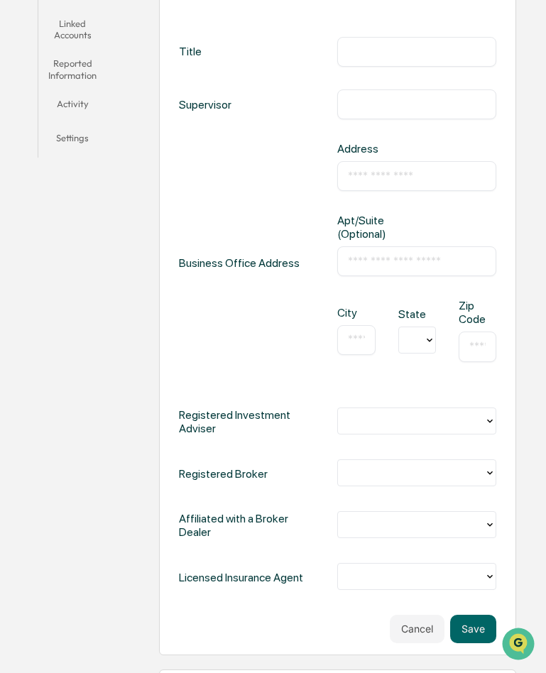
scroll to position [398, 0]
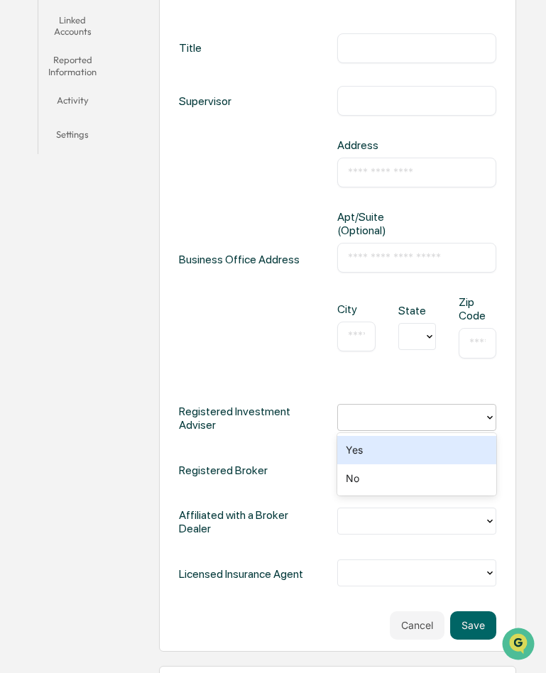
click at [484, 419] on icon at bounding box center [489, 417] width 11 height 11
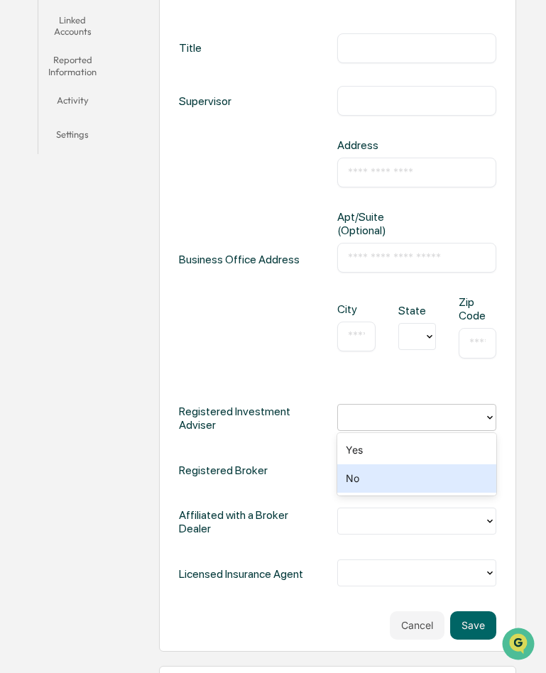
drag, startPoint x: 426, startPoint y: 475, endPoint x: 434, endPoint y: 471, distance: 9.2
click at [432, 472] on div "No" at bounding box center [416, 479] width 159 height 28
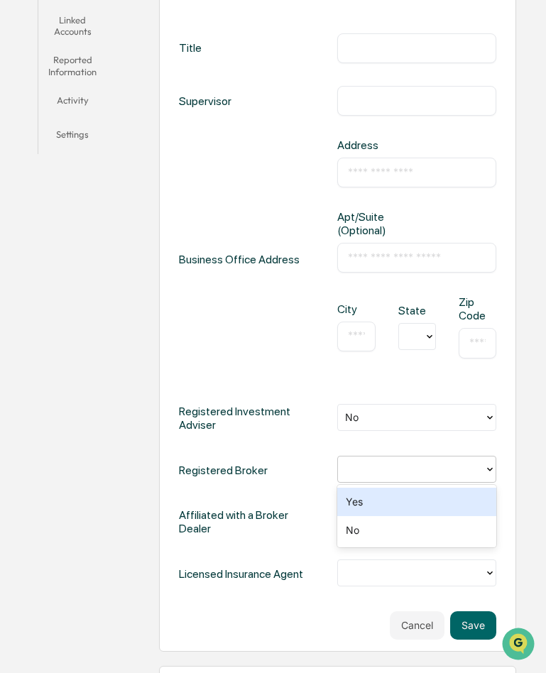
click at [488, 470] on icon at bounding box center [489, 469] width 11 height 11
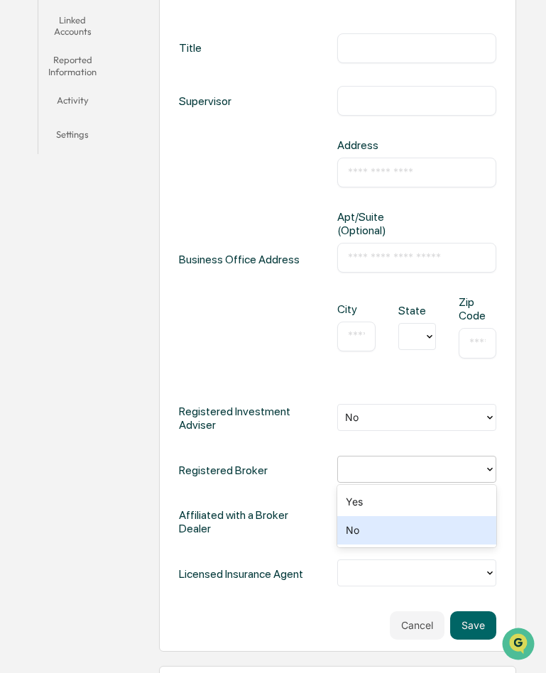
drag, startPoint x: 433, startPoint y: 535, endPoint x: 446, endPoint y: 529, distance: 14.3
click at [435, 535] on div "No" at bounding box center [416, 530] width 159 height 28
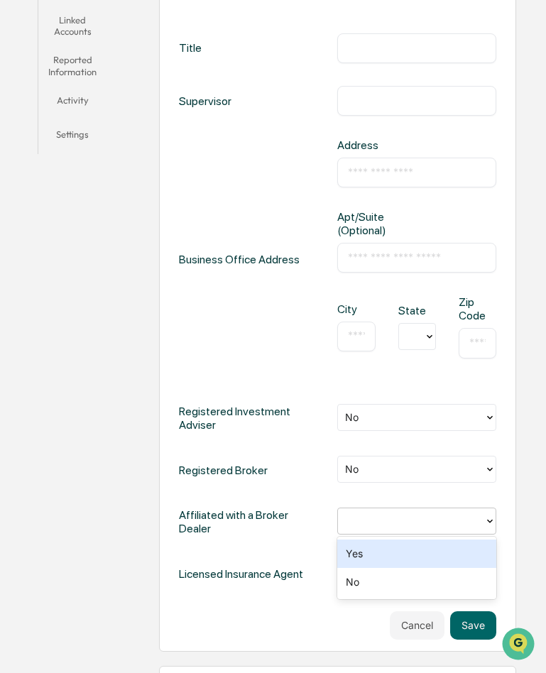
click at [482, 519] on div at bounding box center [411, 521] width 146 height 22
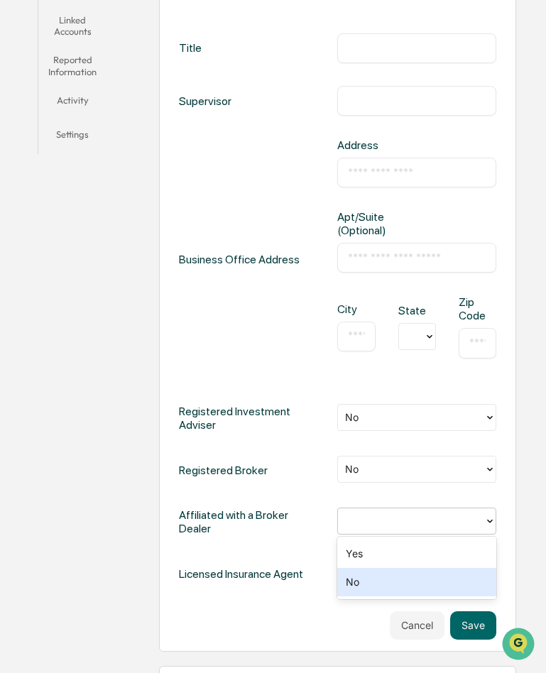
click at [423, 581] on div "No" at bounding box center [416, 582] width 159 height 28
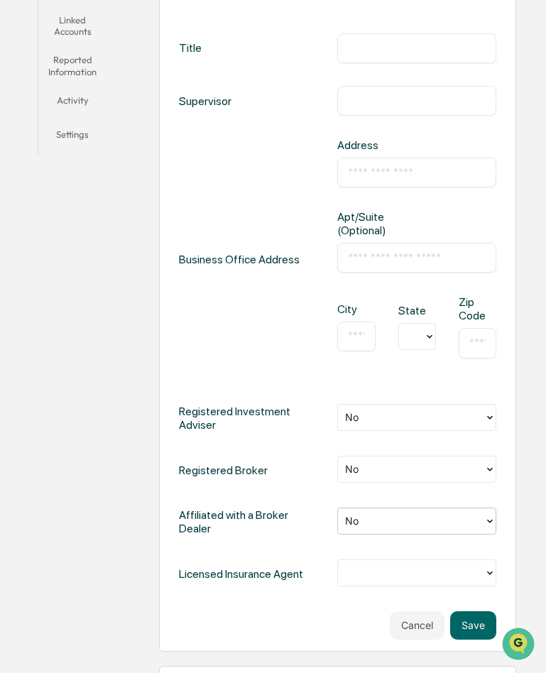
click at [488, 576] on icon at bounding box center [489, 573] width 11 height 11
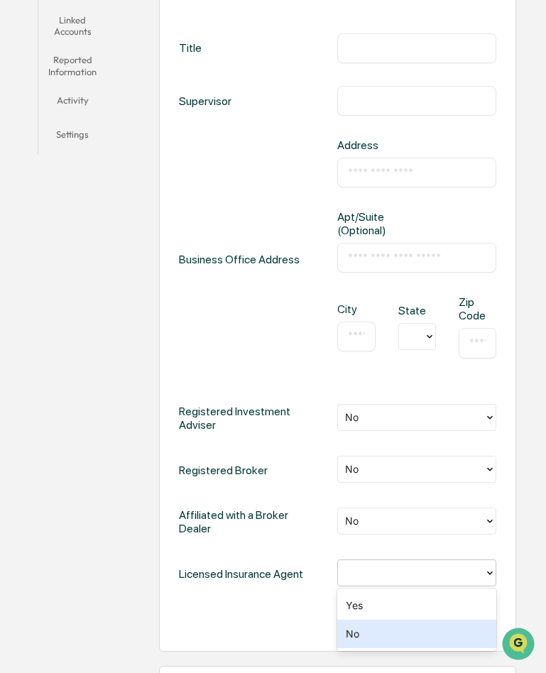
click at [399, 644] on div "No" at bounding box center [416, 634] width 159 height 28
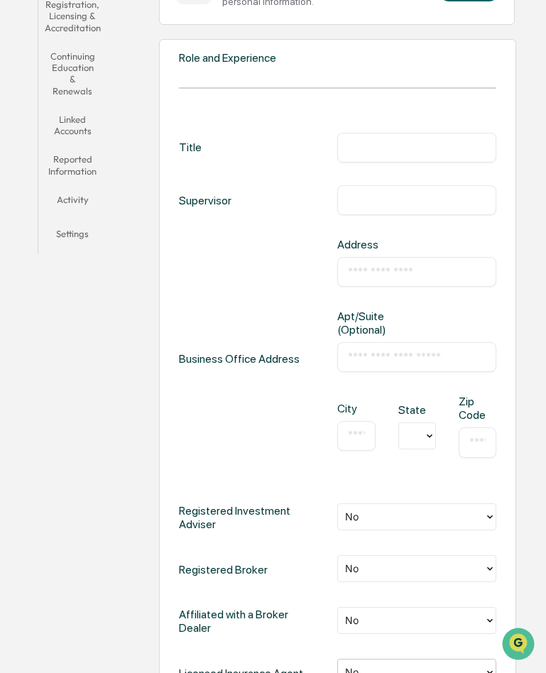
scroll to position [256, 0]
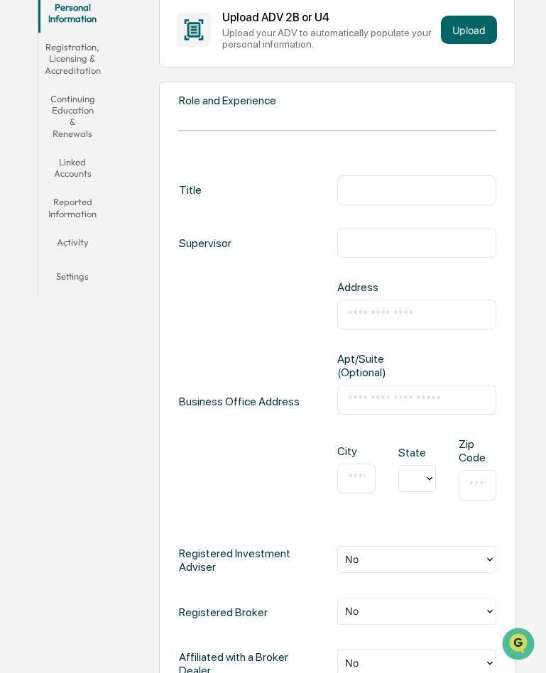
click at [374, 242] on input "text" at bounding box center [417, 243] width 138 height 14
click at [378, 320] on input "text" at bounding box center [417, 315] width 138 height 14
type input "**********"
type input "*********"
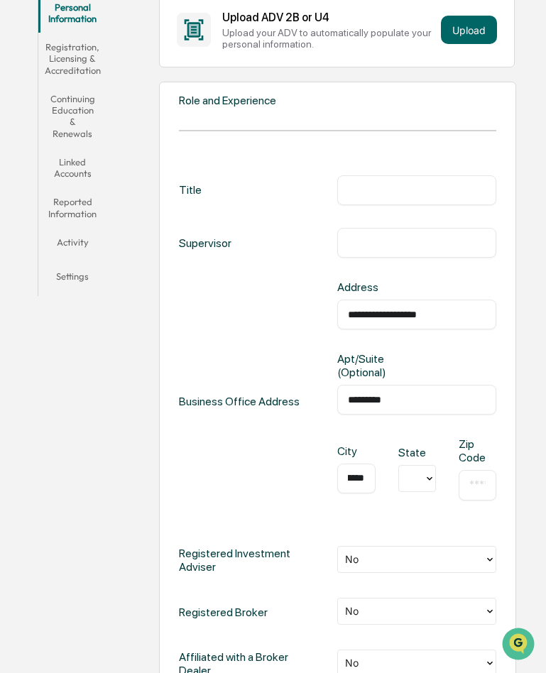
type input "**********"
type input "*"
click at [408, 598] on div "LA" at bounding box center [418, 596] width 38 height 28
click at [471, 484] on input "text" at bounding box center [478, 485] width 16 height 14
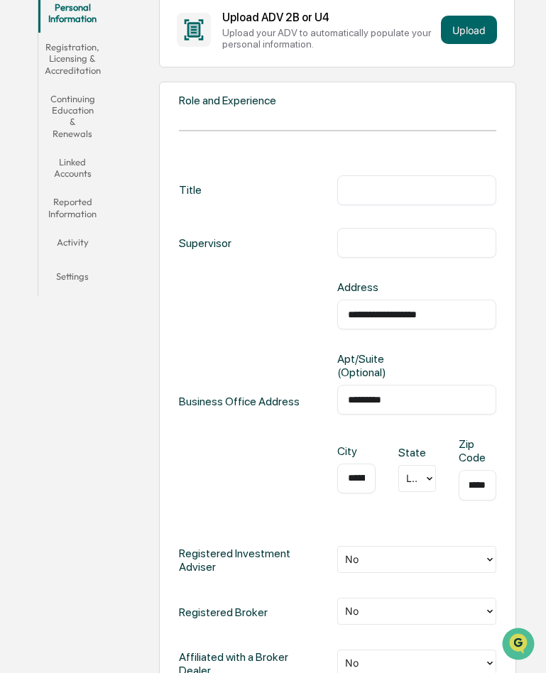
scroll to position [0, 13]
type input "*****"
click at [357, 240] on input "text" at bounding box center [417, 243] width 138 height 14
click at [370, 193] on input "text" at bounding box center [417, 190] width 138 height 14
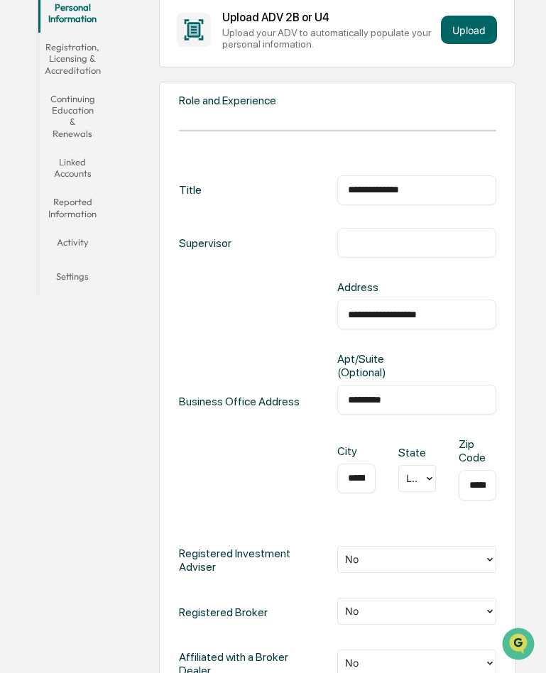
drag, startPoint x: 443, startPoint y: 190, endPoint x: 264, endPoint y: 168, distance: 181.1
click at [264, 168] on div "**********" at bounding box center [338, 468] width 318 height 628
type input "**********"
drag, startPoint x: 452, startPoint y: 190, endPoint x: 281, endPoint y: 182, distance: 170.7
click at [281, 182] on div "**********" at bounding box center [338, 190] width 318 height 30
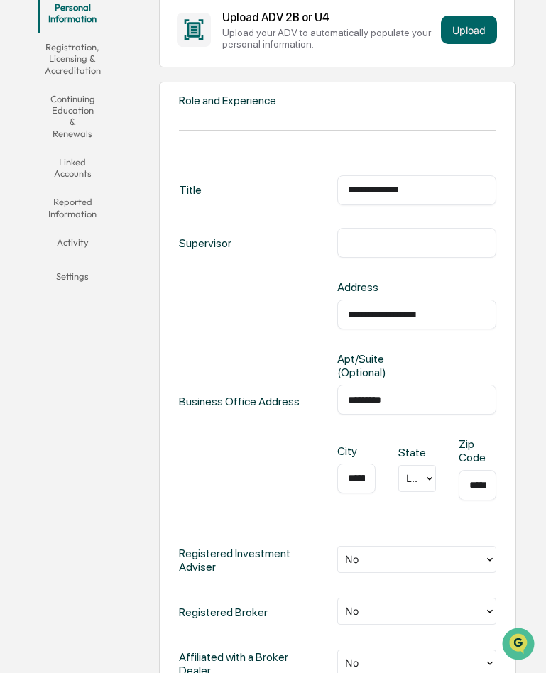
type input "**********"
click at [362, 239] on input "text" at bounding box center [417, 243] width 138 height 14
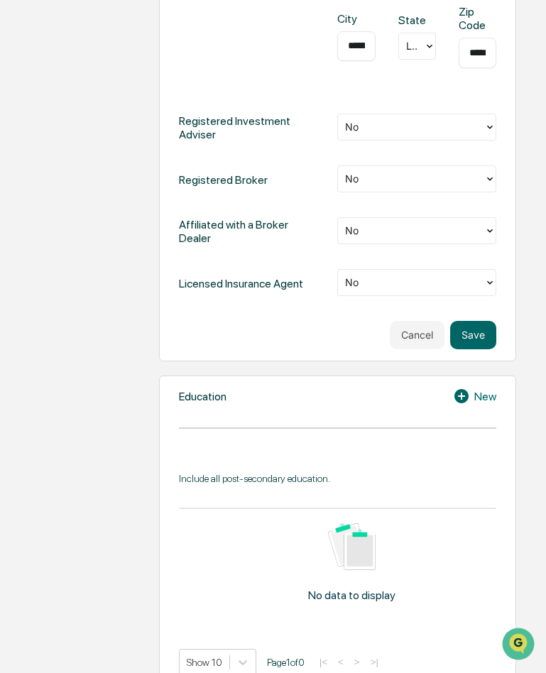
scroll to position [663, 0]
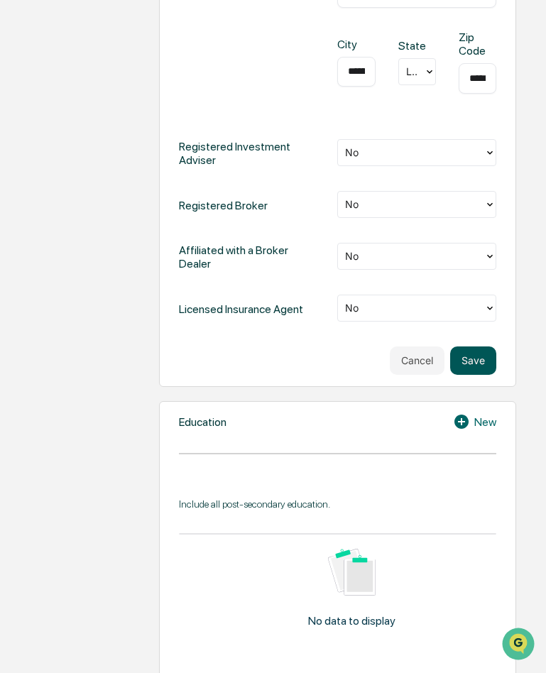
type input "****"
click at [470, 352] on button "Save" at bounding box center [473, 361] width 46 height 28
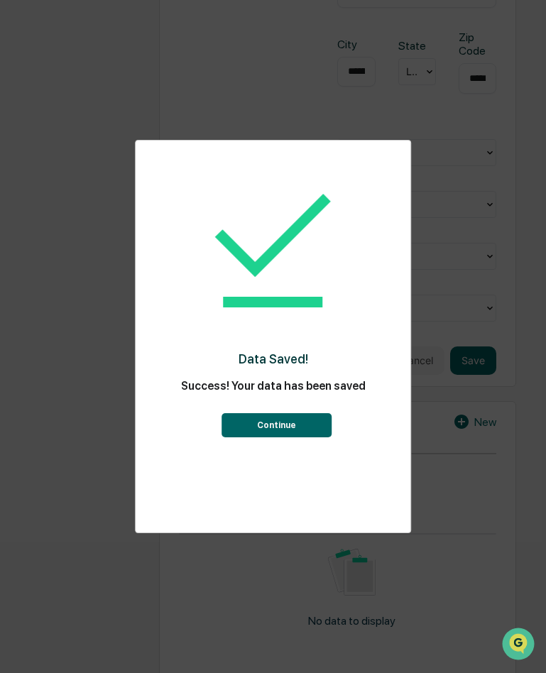
click at [142, 80] on div "Data Saved! Success! Your data has been saved Continue" at bounding box center [273, 336] width 546 height 673
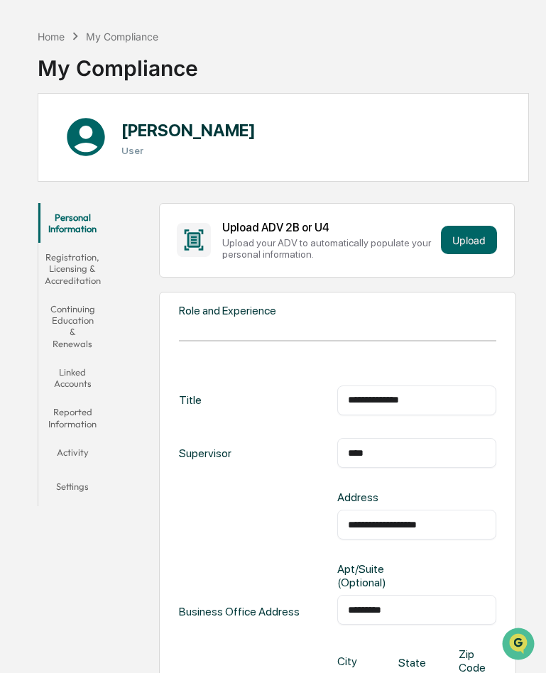
scroll to position [0, 0]
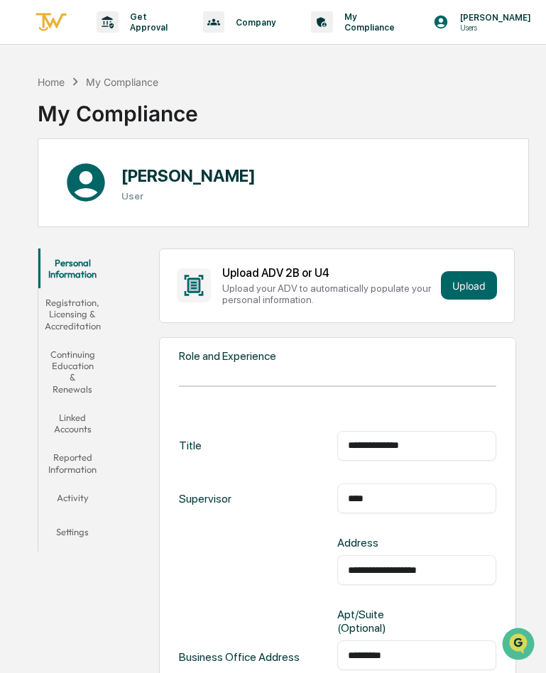
click at [60, 314] on button "Registration, Licensing & Accreditation" at bounding box center [72, 314] width 68 height 52
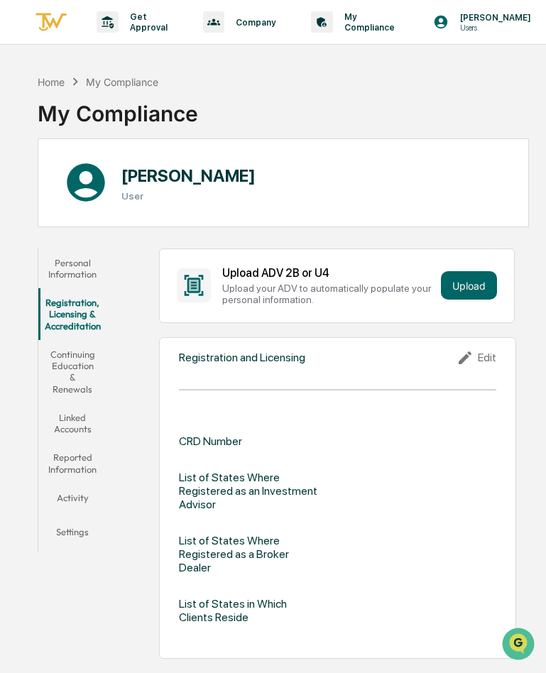
click at [61, 359] on button "Continuing Education & Renewals" at bounding box center [72, 371] width 68 height 63
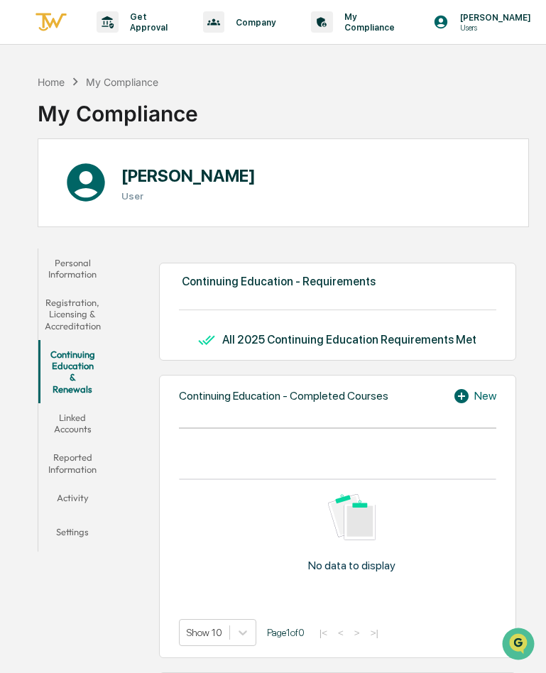
click at [77, 419] on button "Linked Accounts" at bounding box center [72, 423] width 68 height 40
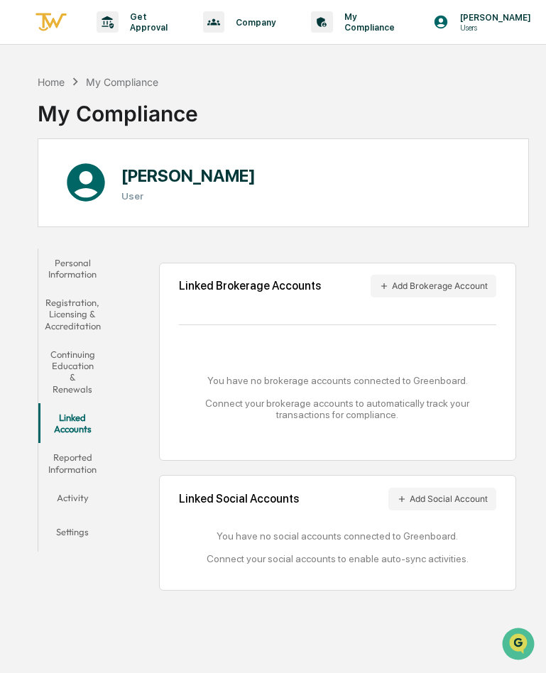
click at [82, 456] on button "Reported Information" at bounding box center [72, 463] width 68 height 40
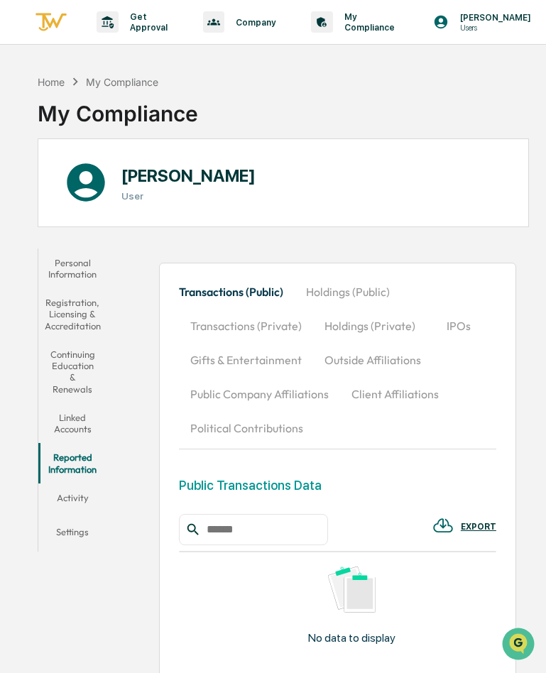
click at [70, 497] on button "Activity" at bounding box center [72, 501] width 68 height 34
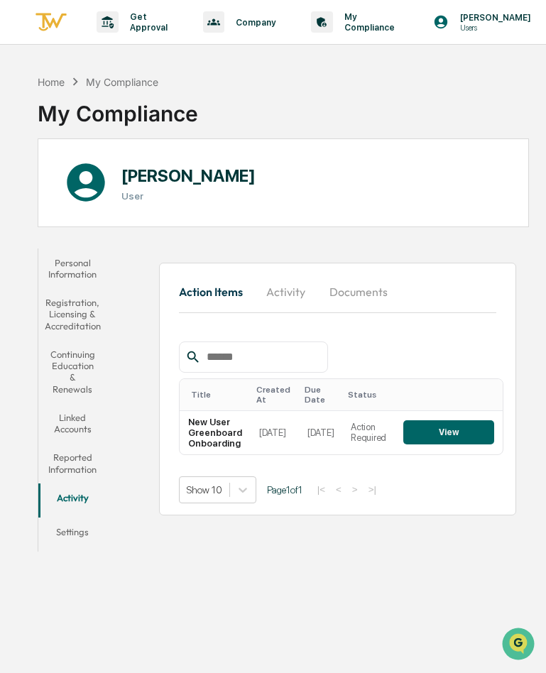
click at [74, 524] on button "Settings" at bounding box center [72, 535] width 68 height 34
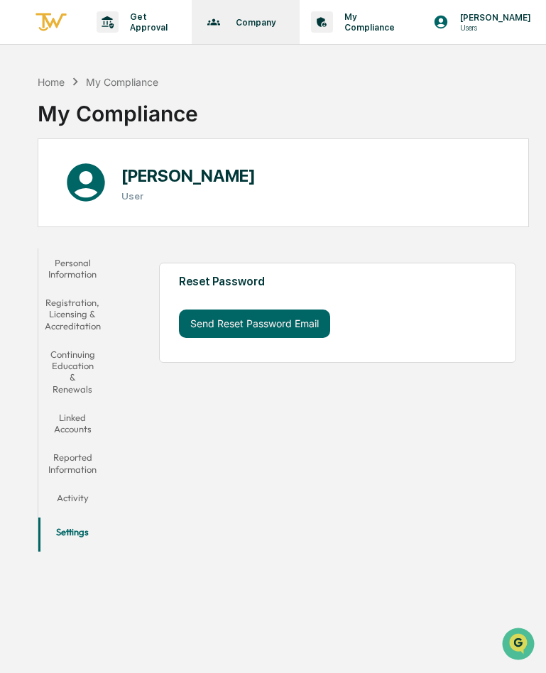
click at [245, 14] on div "Company Policies & Documents" at bounding box center [244, 22] width 94 height 44
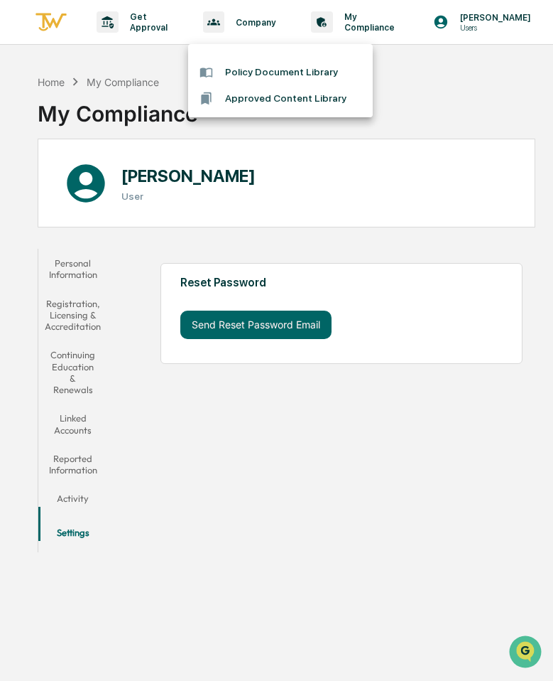
click at [262, 70] on li "Policy Document Library" at bounding box center [280, 72] width 185 height 26
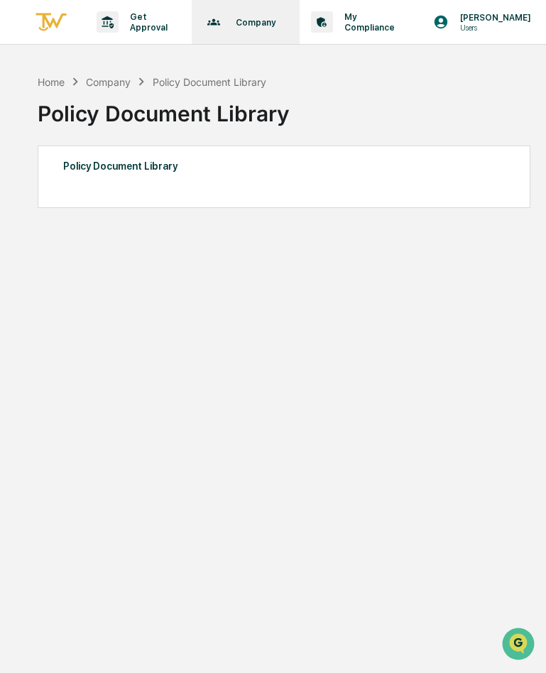
click at [236, 20] on p "Company" at bounding box center [253, 22] width 58 height 11
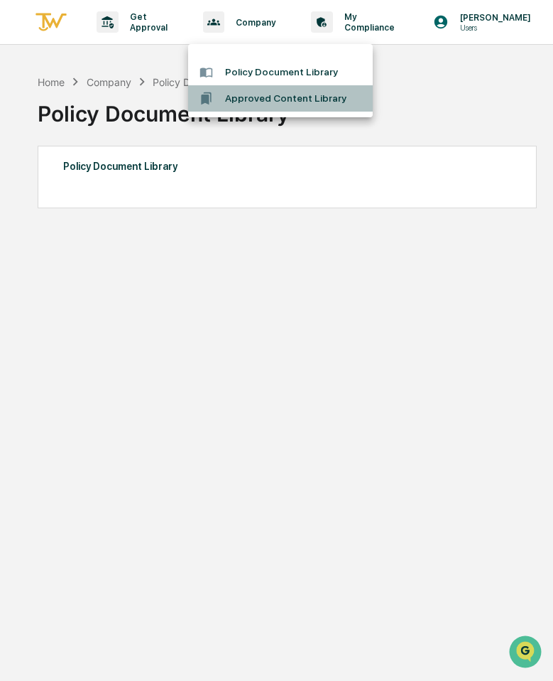
click at [262, 96] on li "Approved Content Library" at bounding box center [280, 98] width 185 height 26
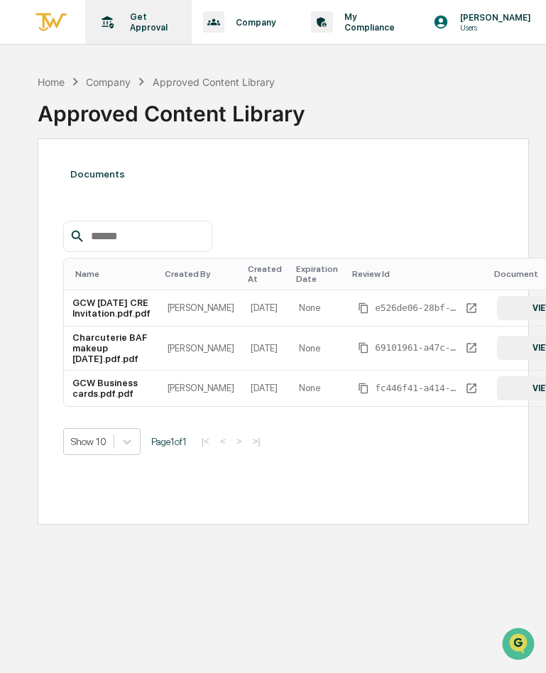
click at [143, 16] on p "Get Approval" at bounding box center [147, 21] width 56 height 21
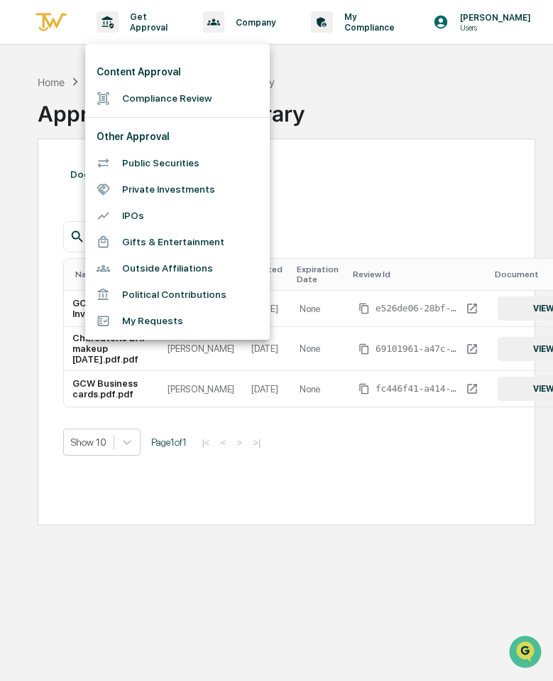
click at [325, 548] on div at bounding box center [276, 340] width 553 height 681
